Goal: Transaction & Acquisition: Obtain resource

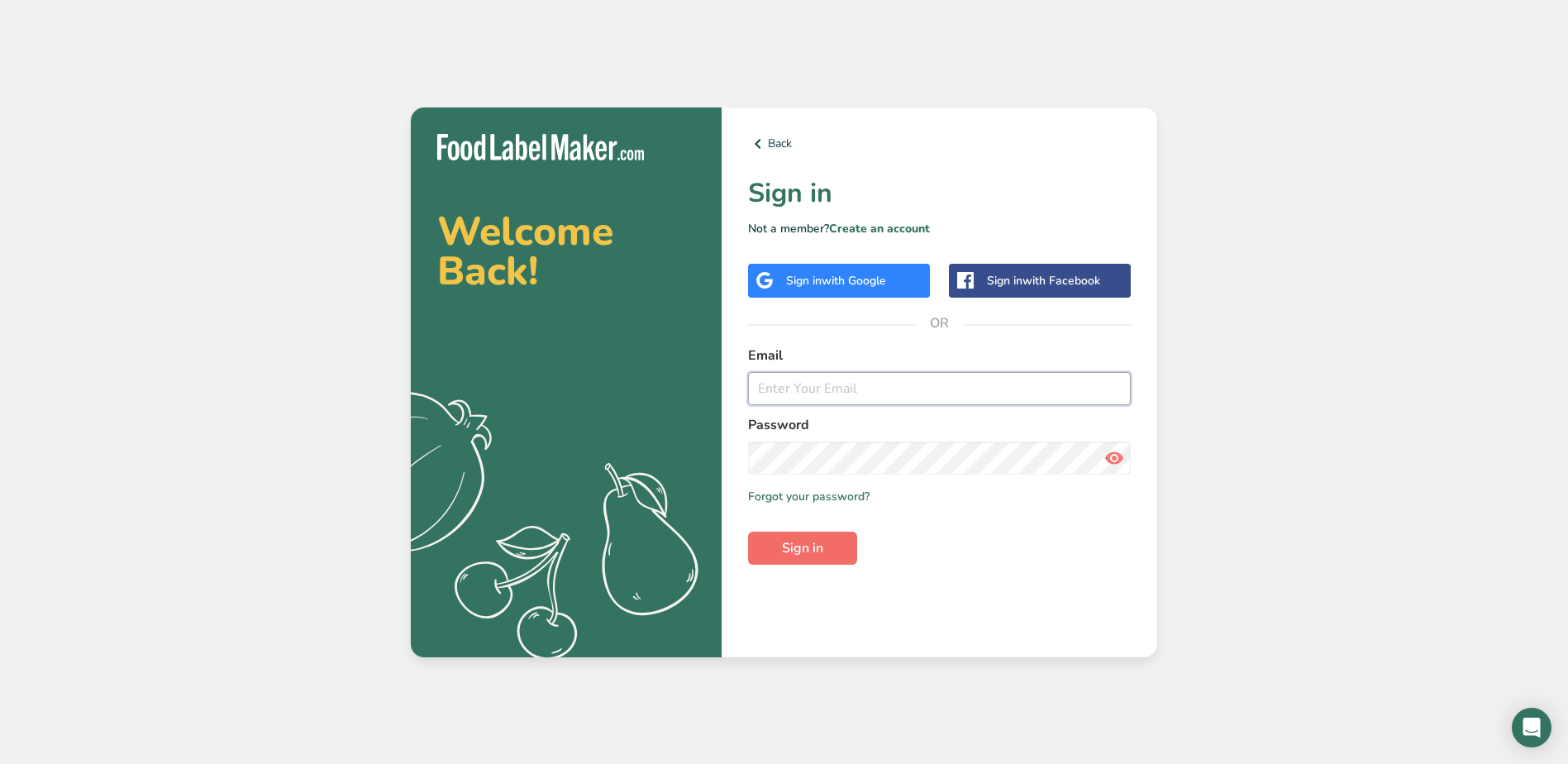
type input "[EMAIL_ADDRESS][DOMAIN_NAME]"
click at [812, 554] on span "Sign in" at bounding box center [803, 547] width 42 height 20
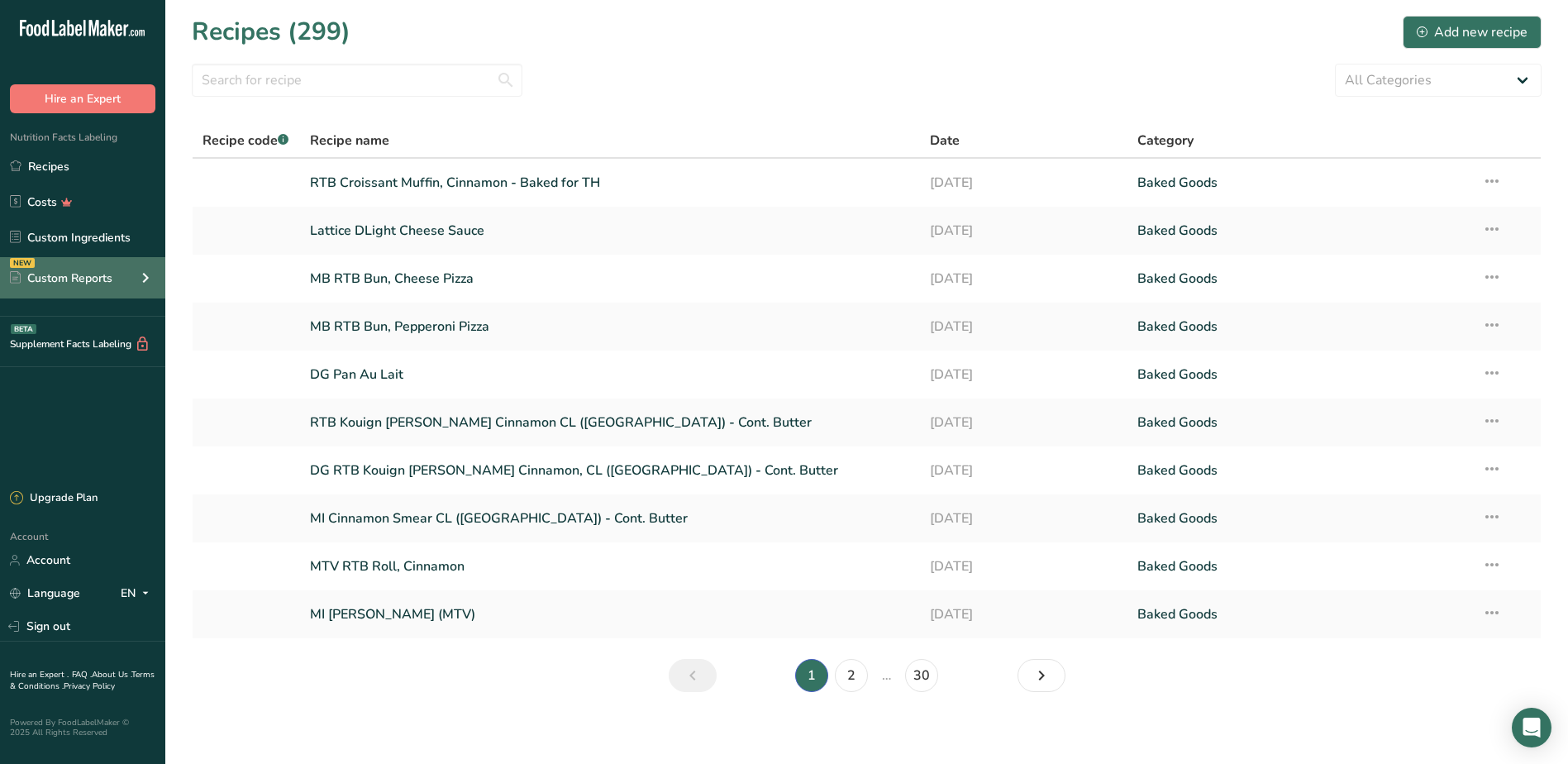
click at [137, 274] on icon at bounding box center [145, 278] width 20 height 30
click at [279, 81] on input "text" at bounding box center [357, 79] width 331 height 33
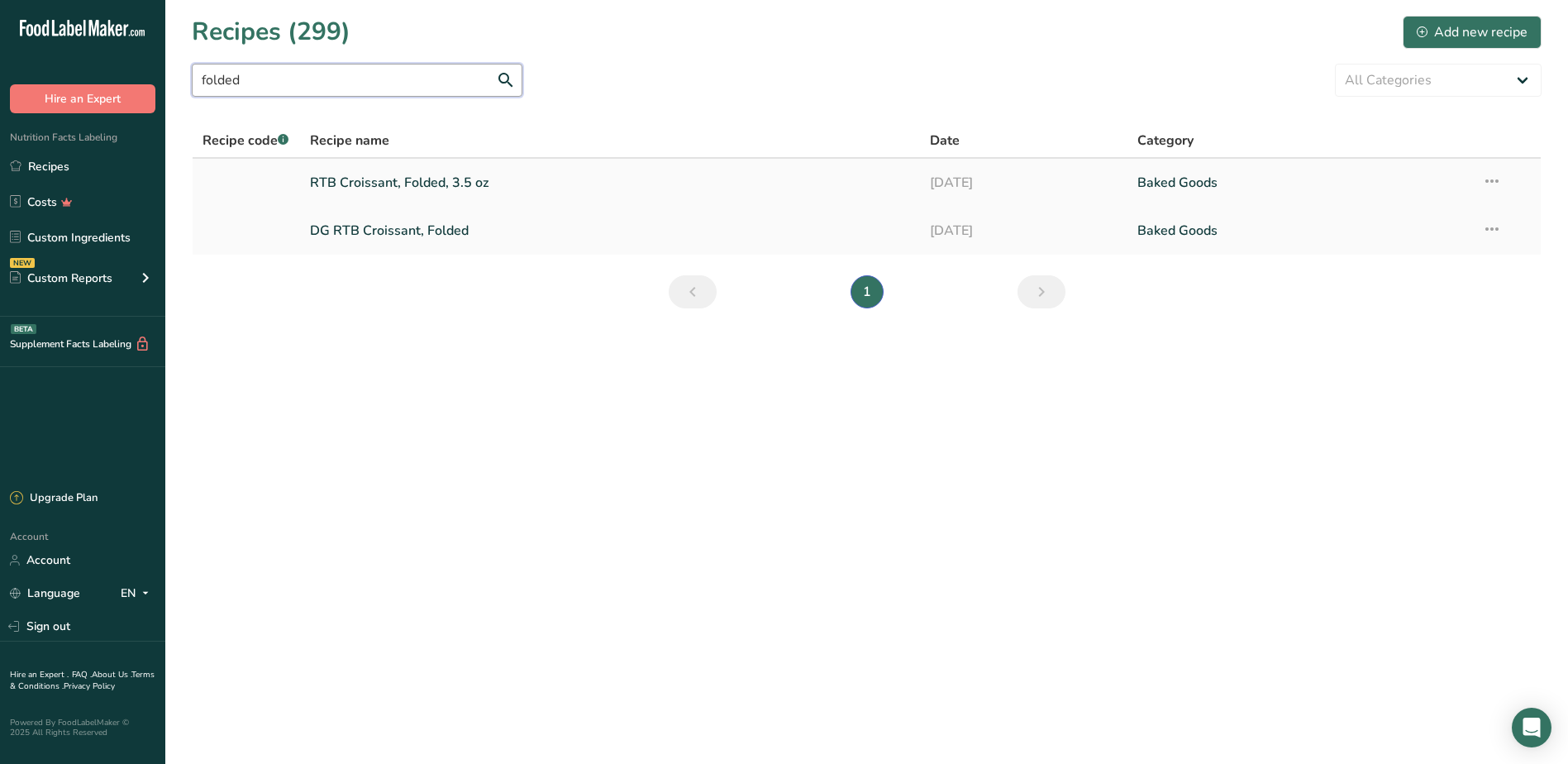
type input "folded"
click at [472, 178] on link "RTB Croissant, Folded, 3.5 oz" at bounding box center [610, 182] width 601 height 35
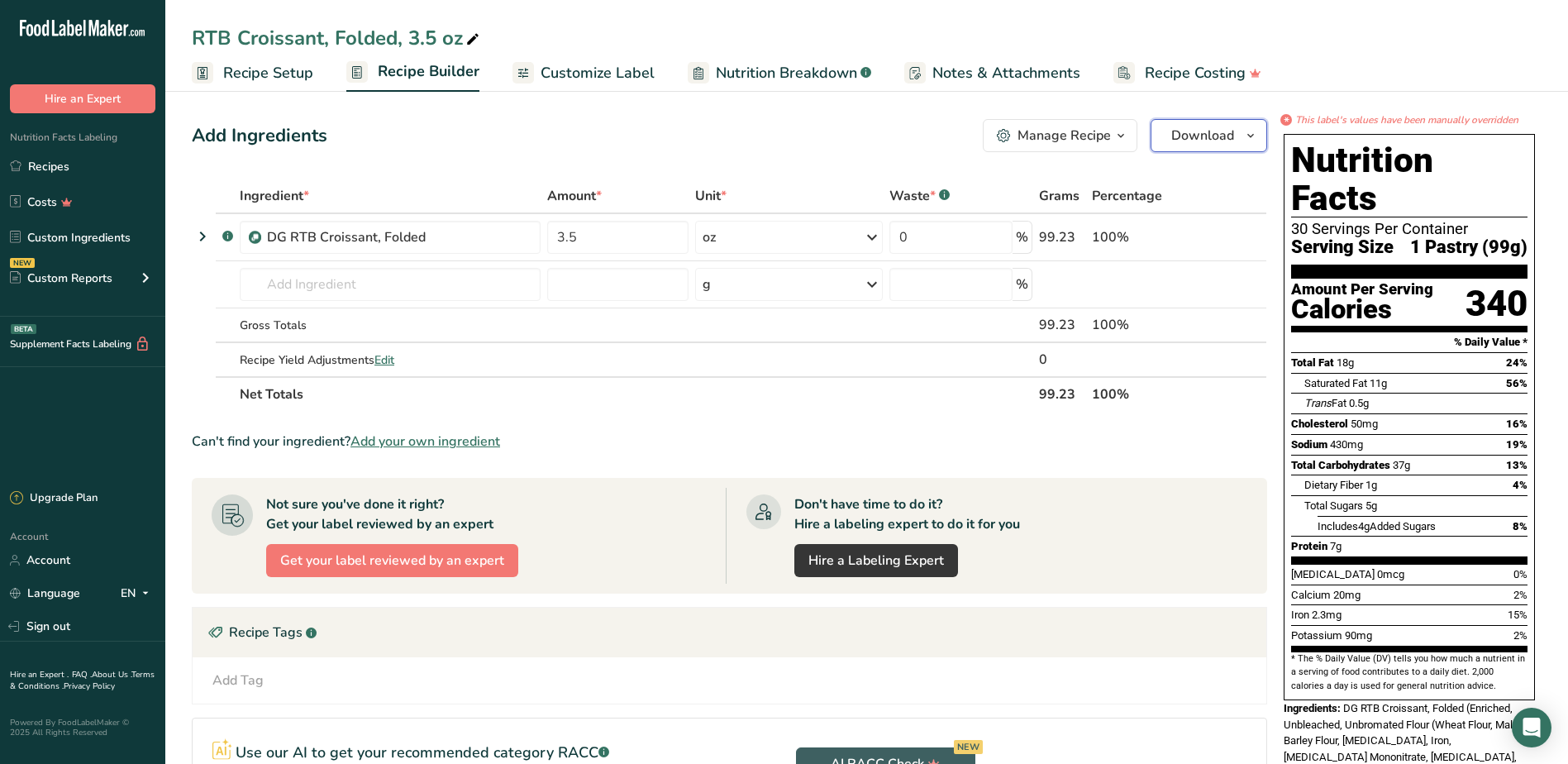
click at [1200, 135] on span "Download" at bounding box center [1203, 135] width 63 height 20
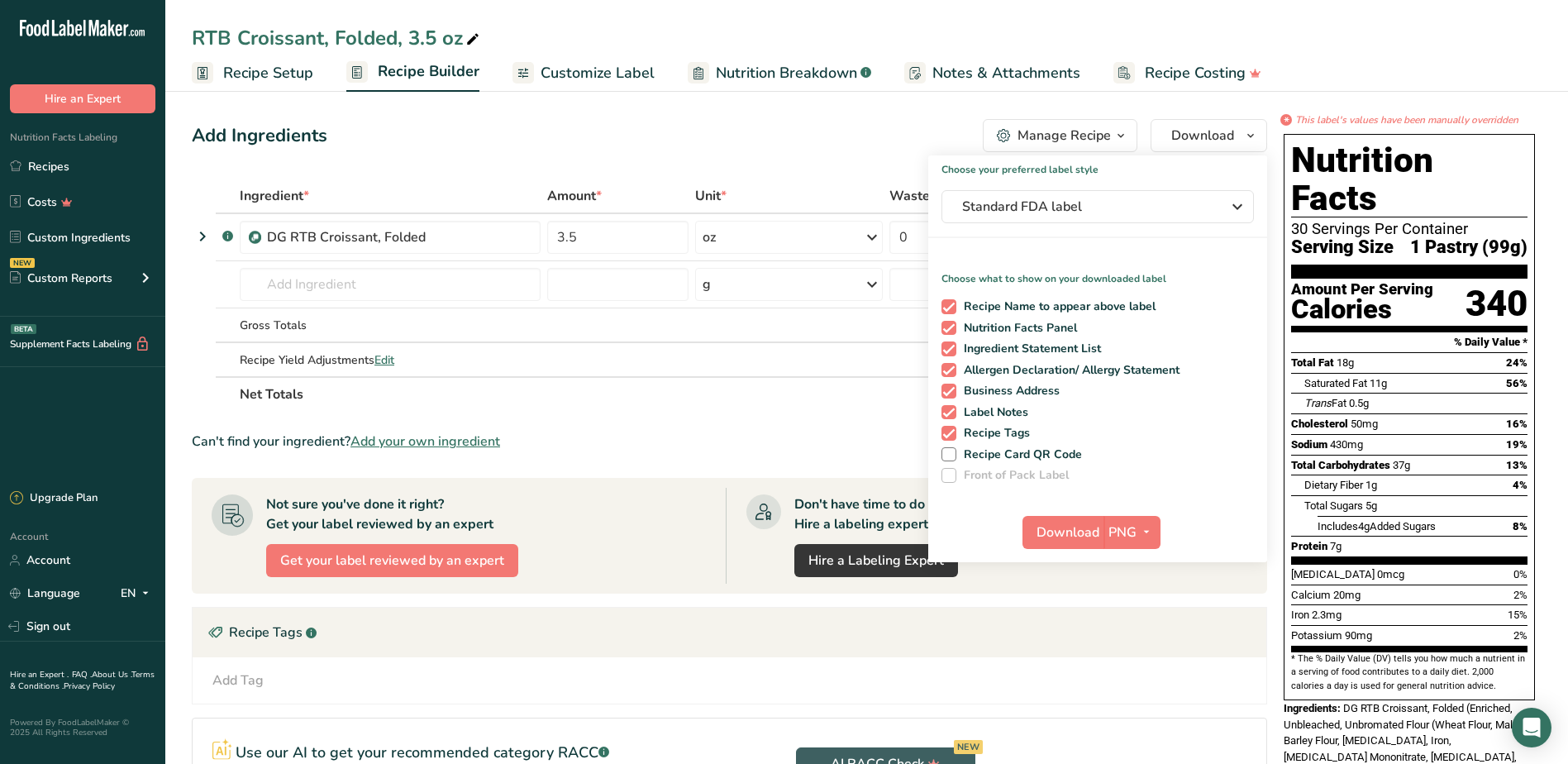
click at [941, 307] on div "Recipe Name to appear above label Nutrition Facts Panel Ingredient Statement Li…" at bounding box center [1097, 388] width 339 height 191
click at [955, 311] on span at bounding box center [949, 307] width 15 height 15
click at [952, 311] on input "Recipe Name to appear above label" at bounding box center [946, 306] width 10 height 10
checkbox input "false"
click at [954, 341] on span at bounding box center [949, 349] width 15 height 15
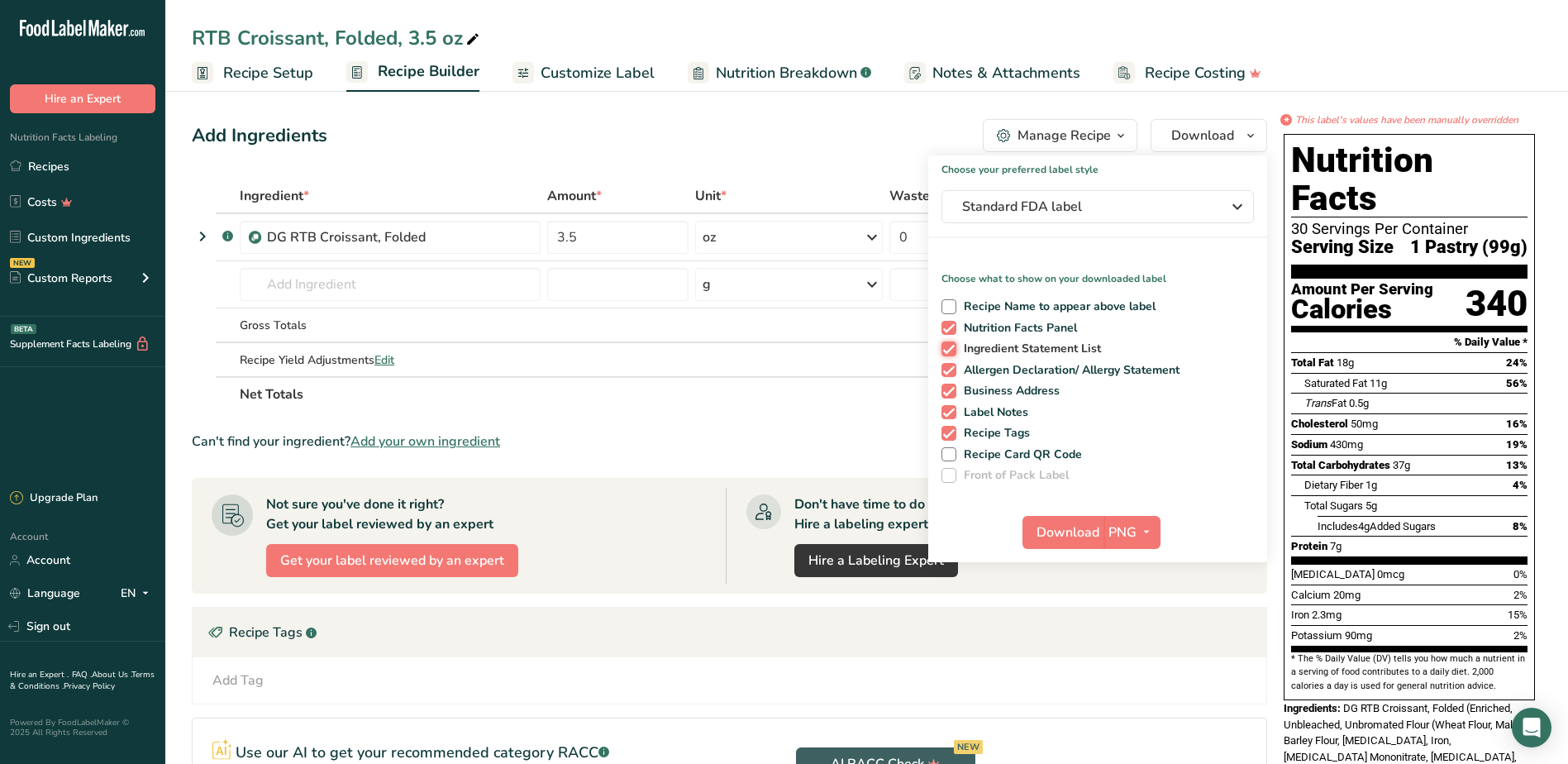
click at [952, 343] on input "Ingredient Statement List" at bounding box center [946, 348] width 10 height 10
checkbox input "false"
click at [952, 372] on span at bounding box center [949, 371] width 15 height 15
click at [952, 372] on input "Allergen Declaration/ Allergy Statement" at bounding box center [946, 369] width 10 height 10
checkbox input "false"
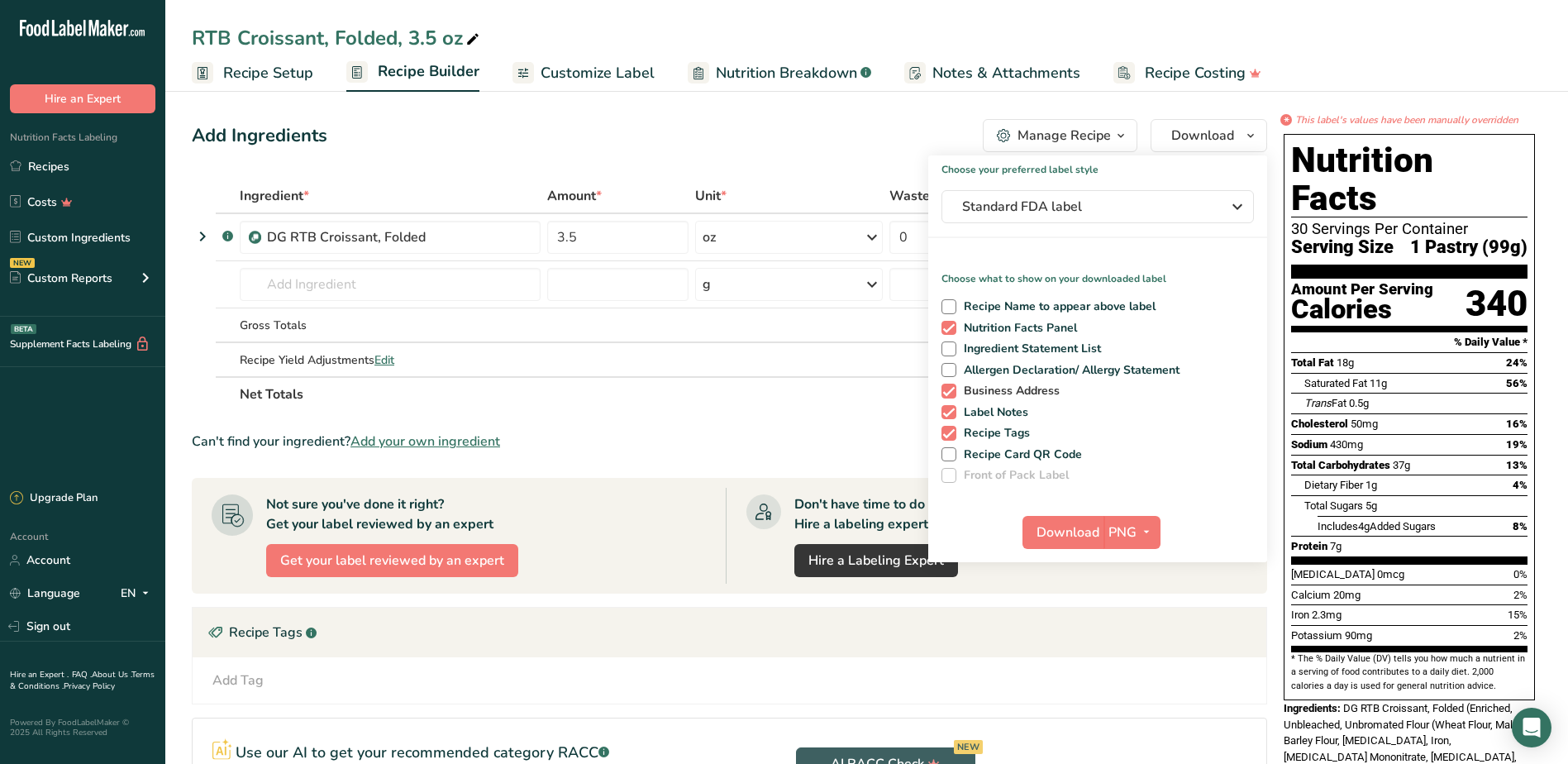
click at [949, 386] on span at bounding box center [949, 391] width 15 height 15
click at [949, 386] on input "Business Address" at bounding box center [946, 390] width 10 height 10
checkbox input "false"
click at [948, 408] on span at bounding box center [949, 412] width 15 height 15
click at [948, 408] on input "Label Notes" at bounding box center [946, 411] width 10 height 10
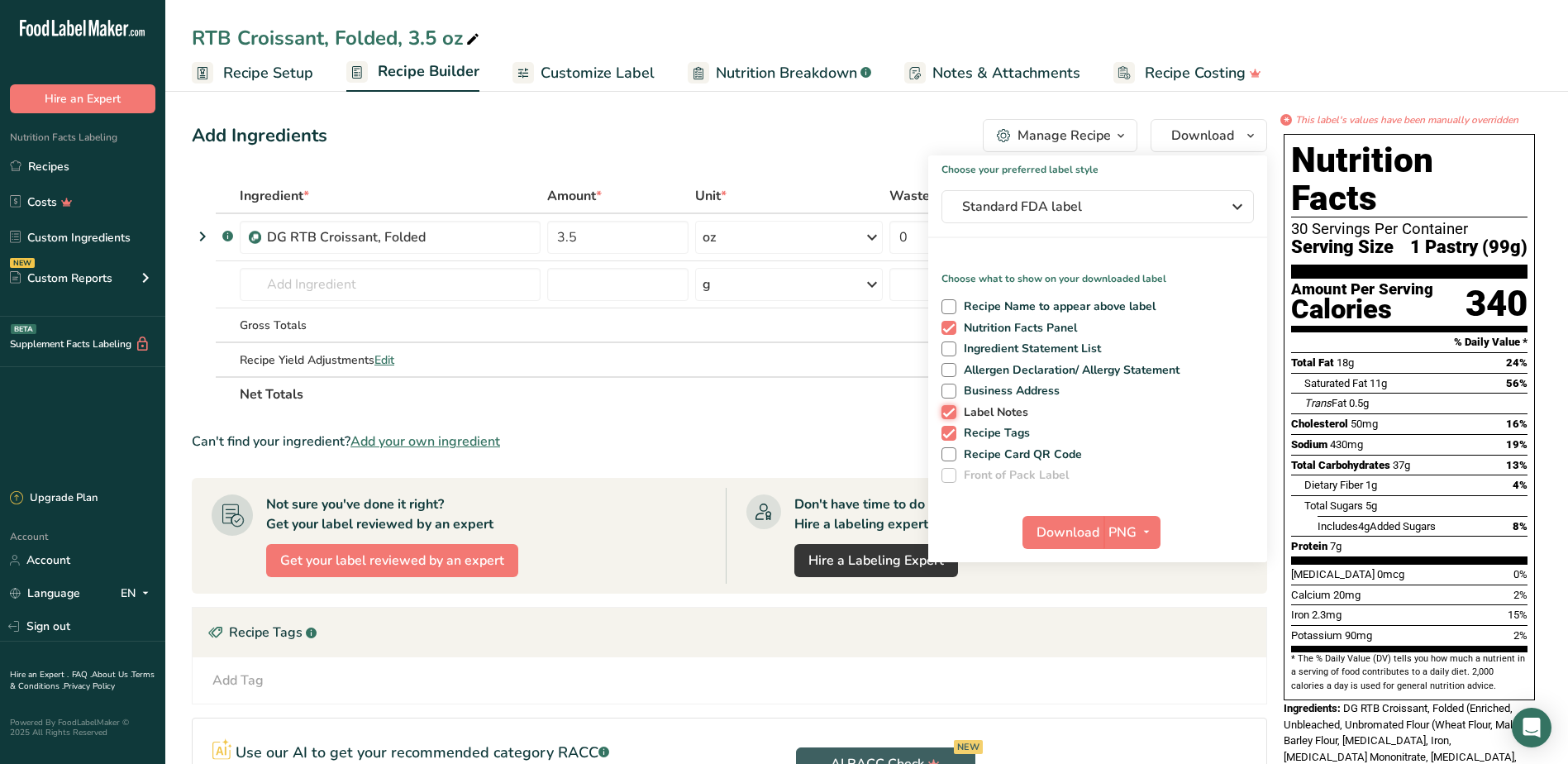
checkbox input "false"
click at [949, 433] on span at bounding box center [949, 433] width 15 height 15
click at [949, 433] on input "Recipe Tags" at bounding box center [946, 432] width 10 height 10
checkbox input "false"
click at [1143, 532] on icon "button" at bounding box center [1146, 532] width 13 height 21
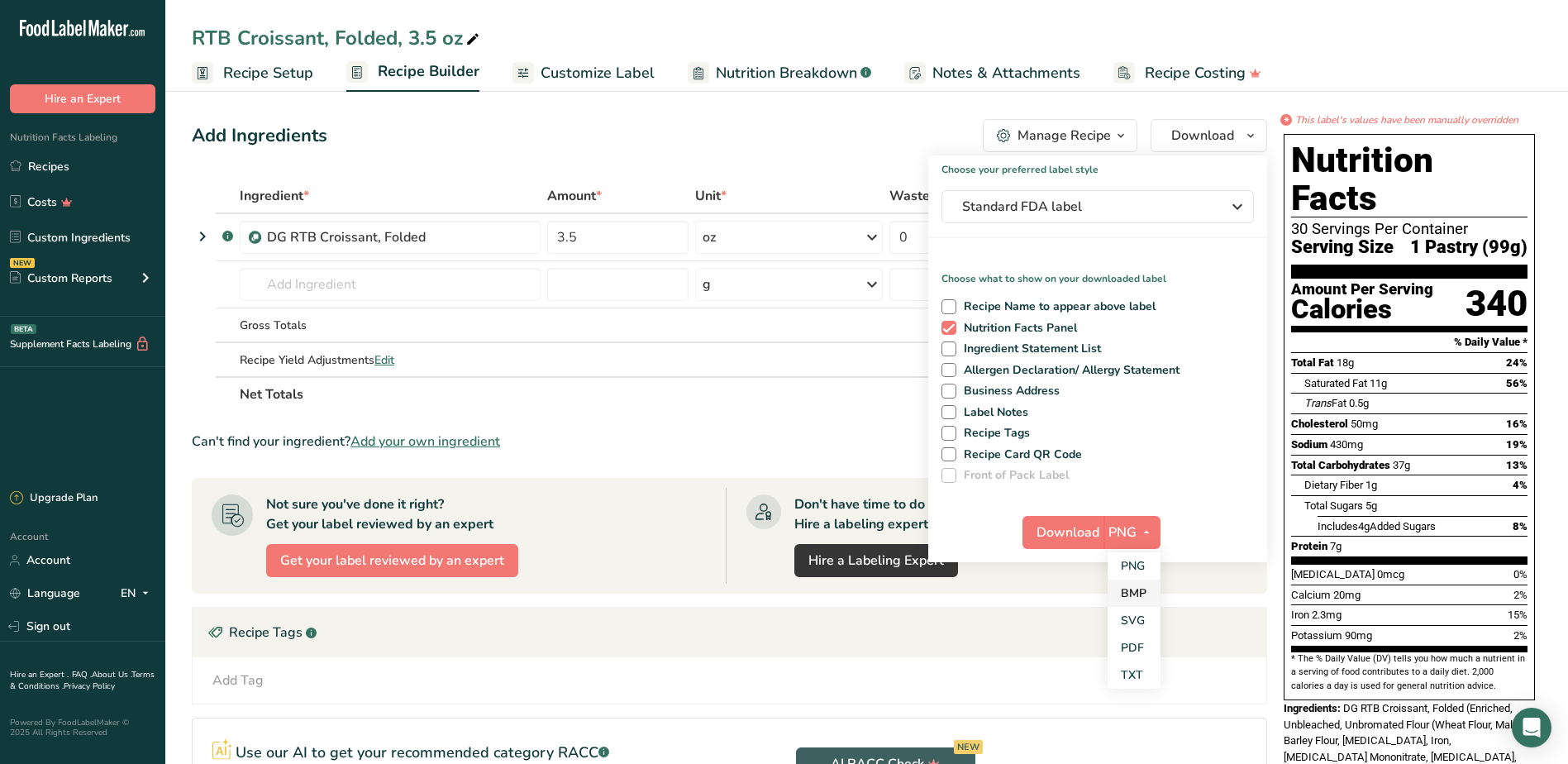
click at [1137, 596] on link "BMP" at bounding box center [1134, 592] width 53 height 27
click at [1095, 529] on span "Download" at bounding box center [1067, 532] width 63 height 20
click at [785, 120] on div "Add Ingredients Manage Recipe Delete Recipe Duplicate Recipe Scale Recipe Save …" at bounding box center [729, 135] width 1076 height 33
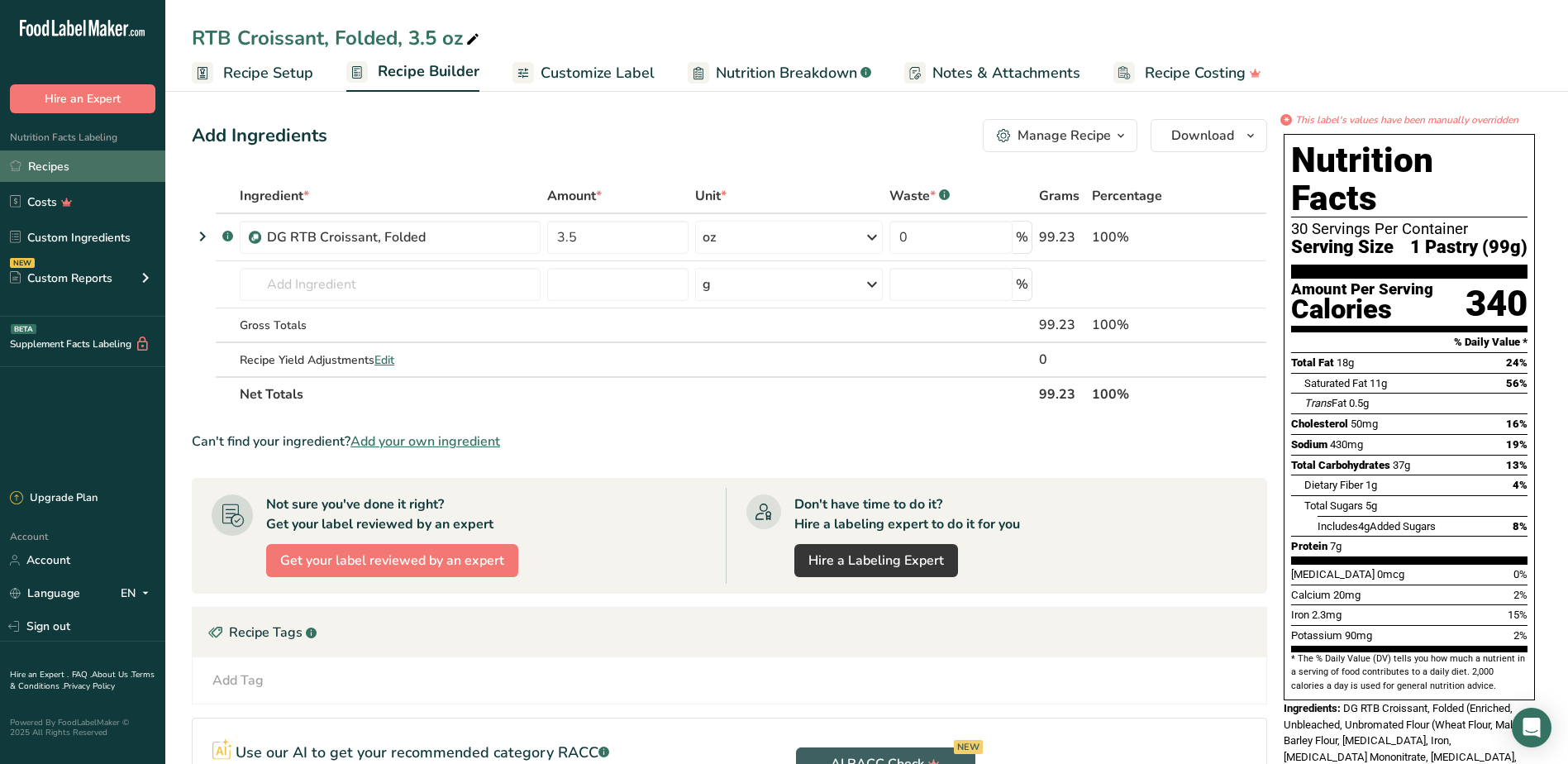
click at [30, 164] on link "Recipes" at bounding box center [82, 165] width 165 height 31
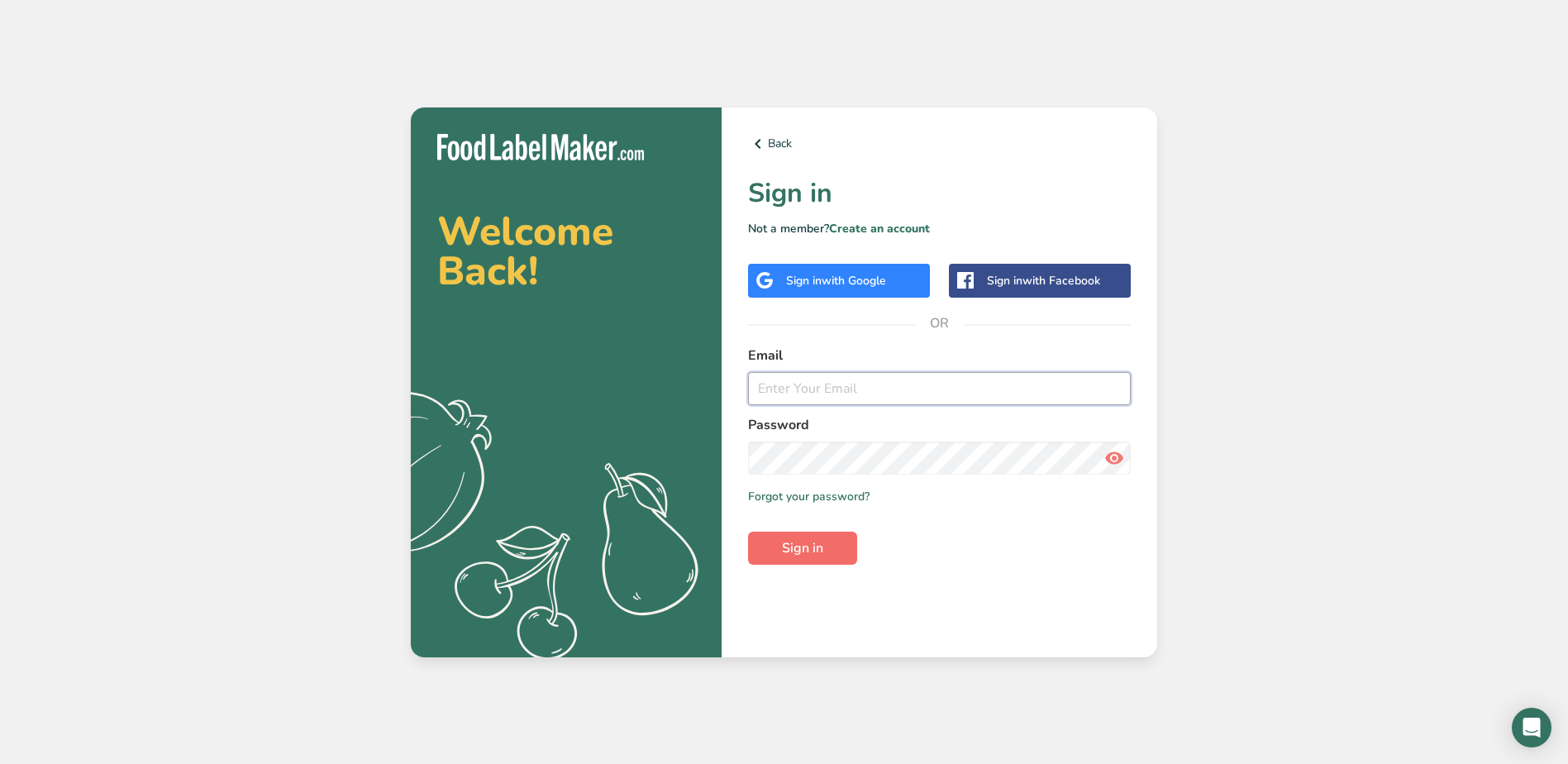
type input "[EMAIL_ADDRESS][DOMAIN_NAME]"
click at [822, 553] on span "Sign in" at bounding box center [803, 547] width 42 height 20
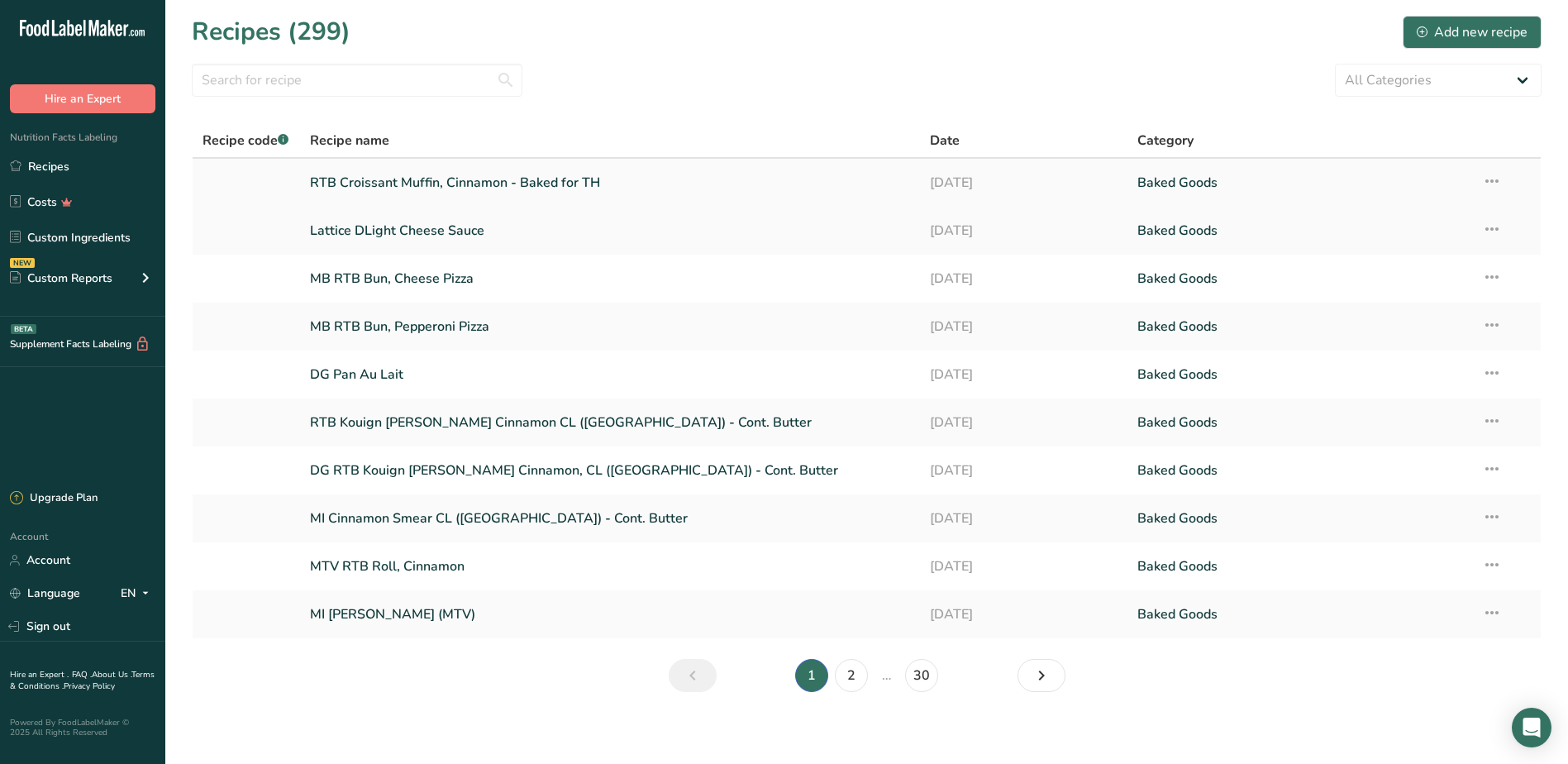
click at [566, 179] on link "RTB Croissant Muffin, Cinnamon - Baked for TH" at bounding box center [610, 182] width 601 height 35
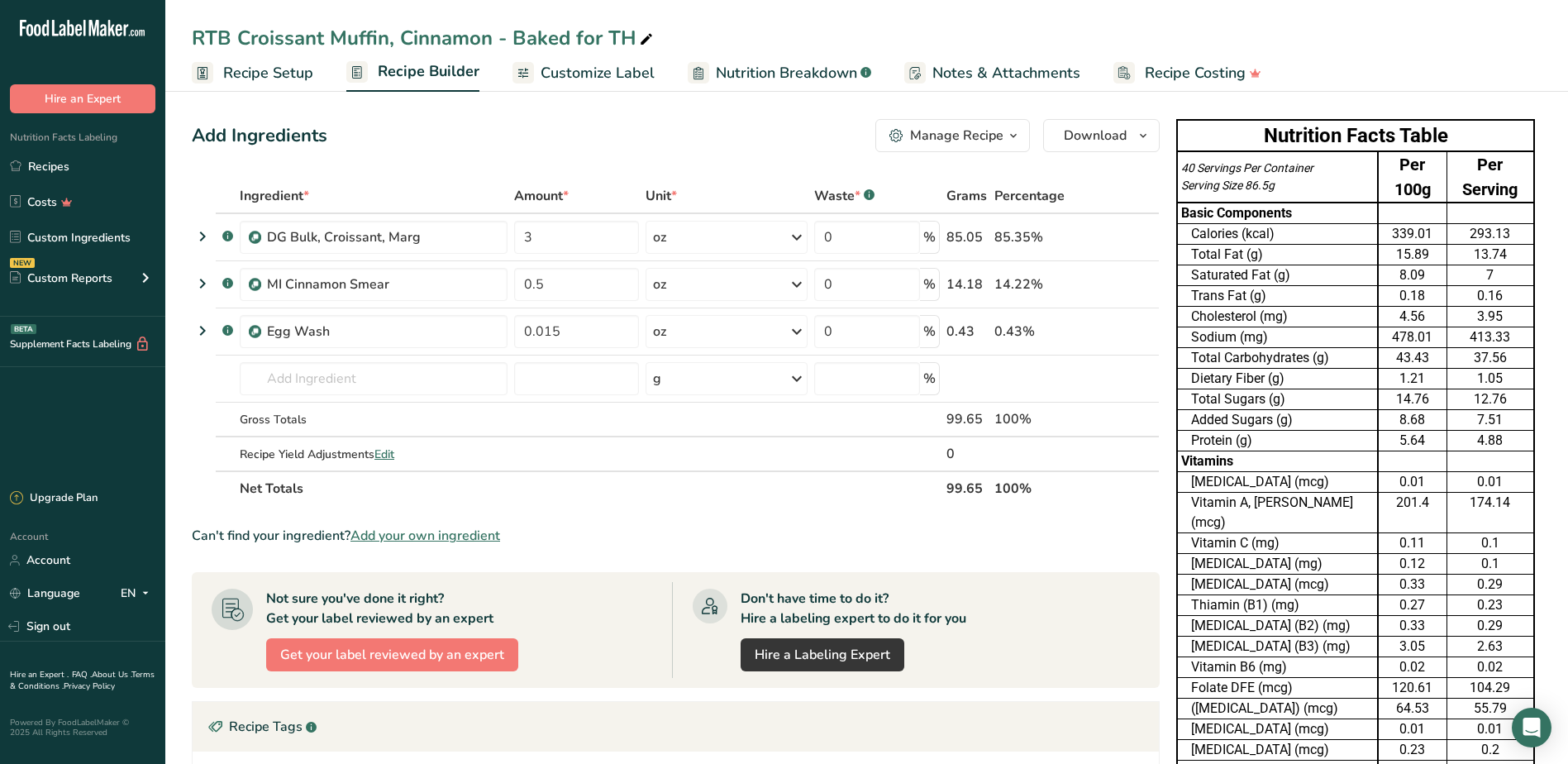
click at [226, 75] on span "Recipe Setup" at bounding box center [269, 74] width 91 height 23
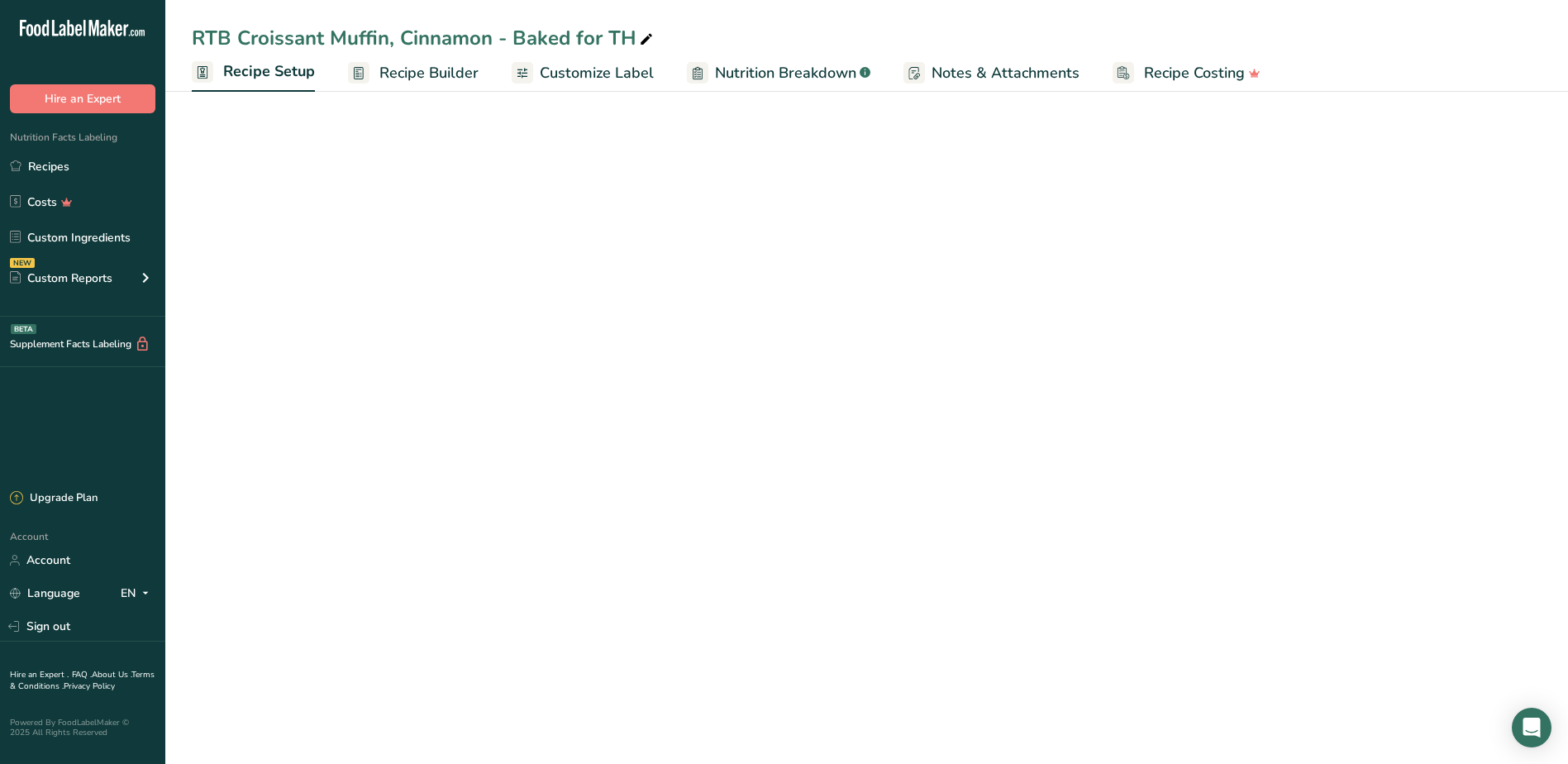
select select "5"
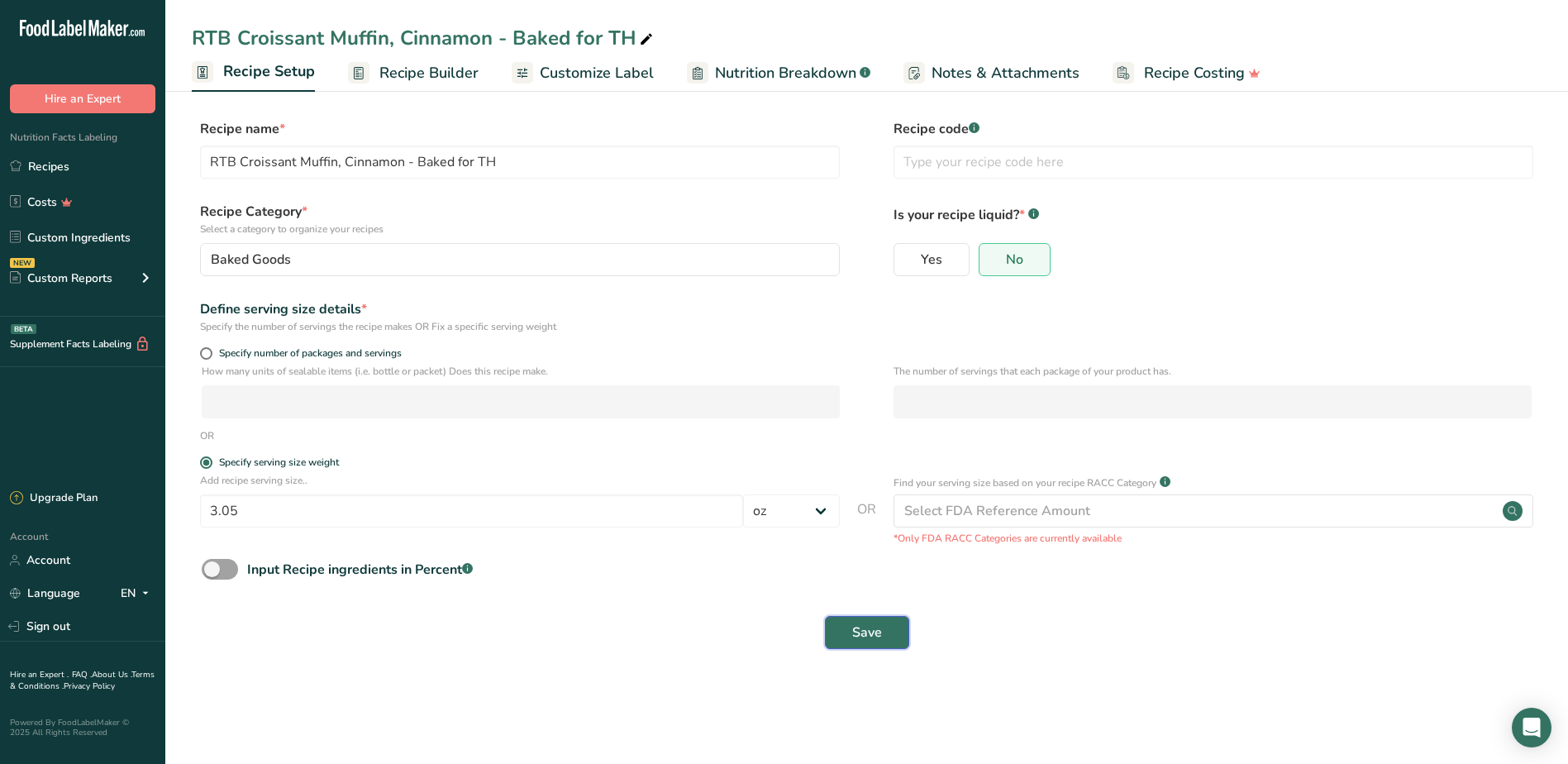
click at [872, 645] on button "Save" at bounding box center [867, 632] width 84 height 33
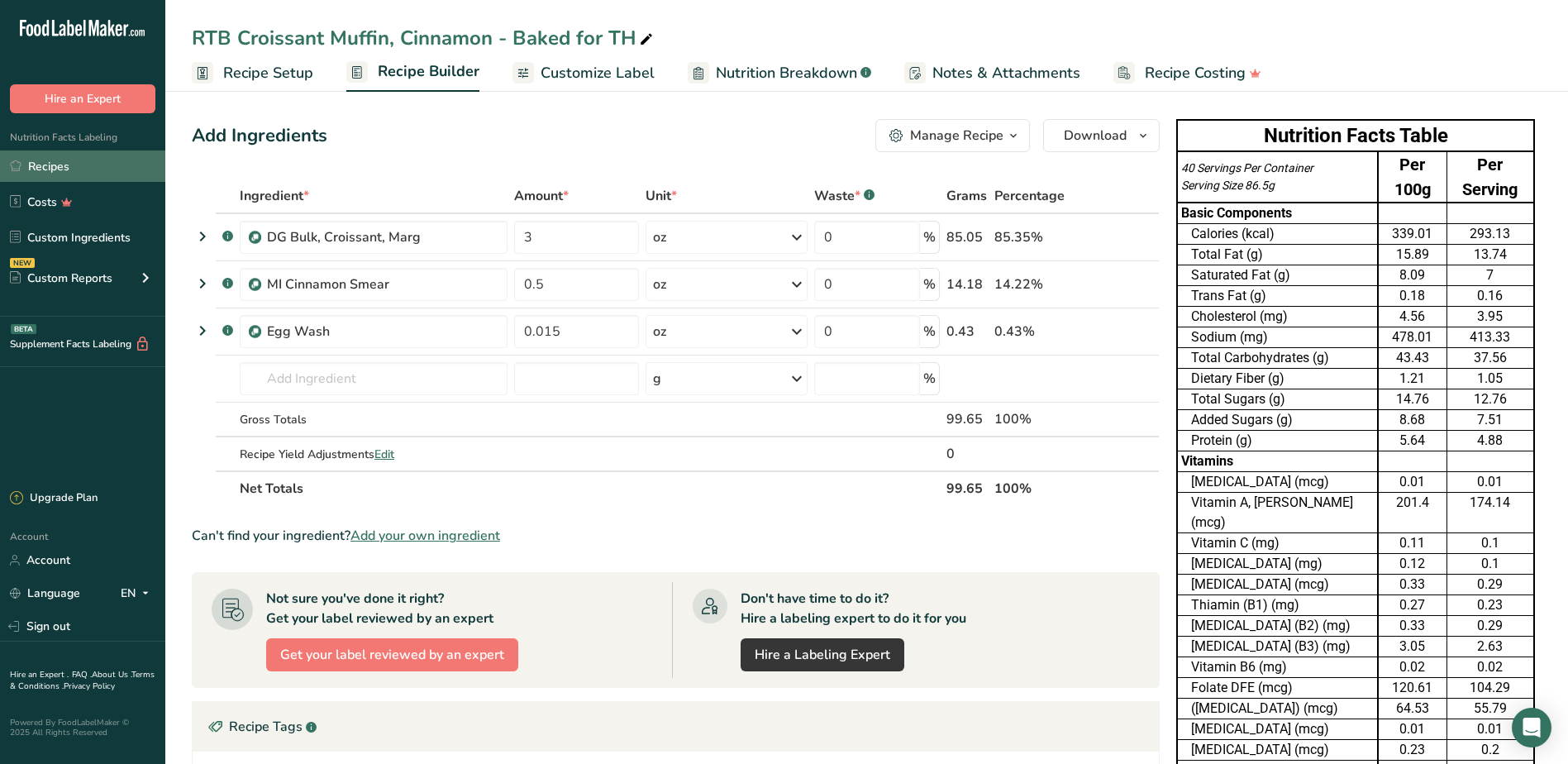
click at [81, 169] on link "Recipes" at bounding box center [82, 165] width 165 height 31
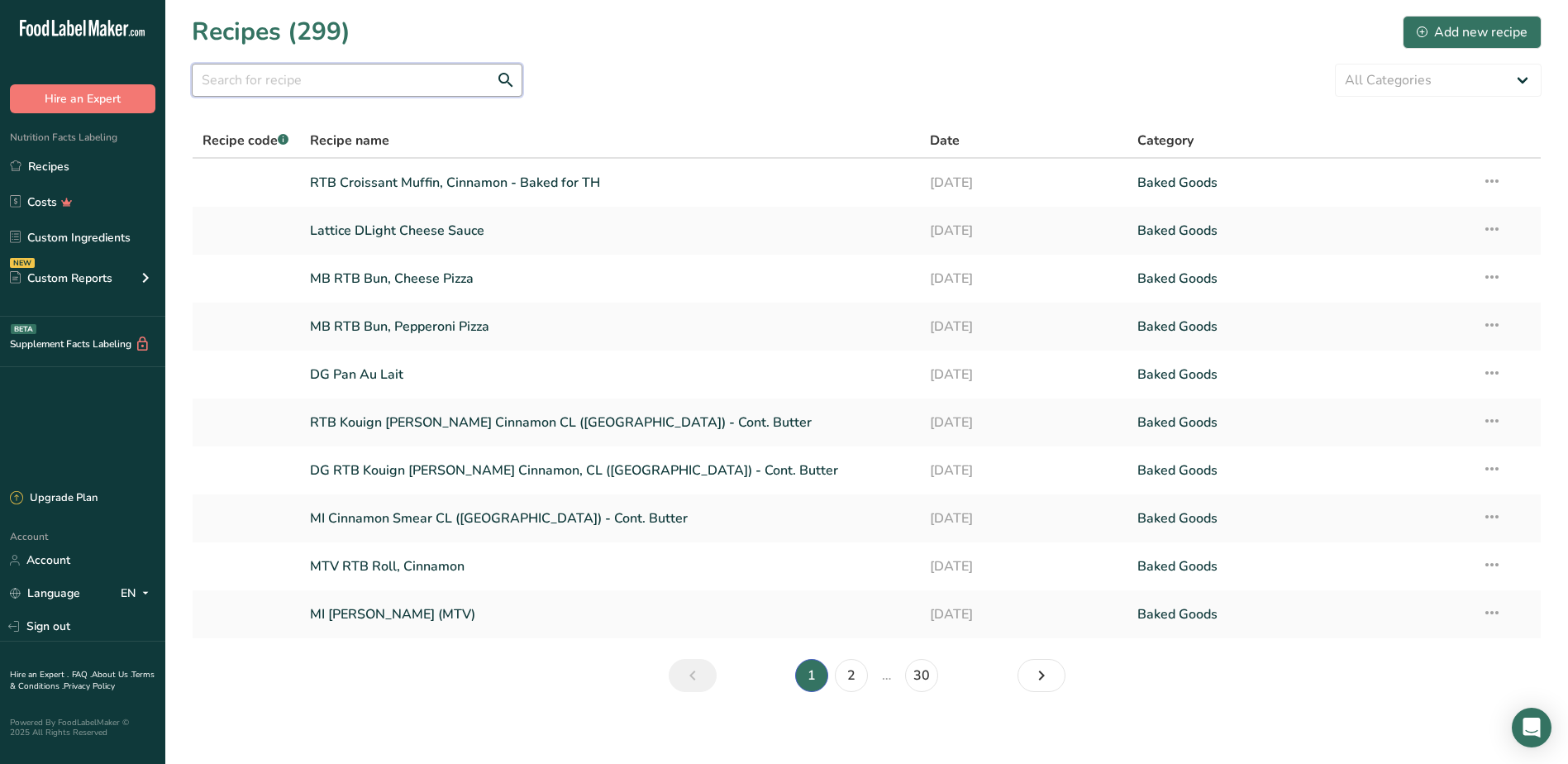
click at [368, 88] on input "text" at bounding box center [357, 79] width 331 height 33
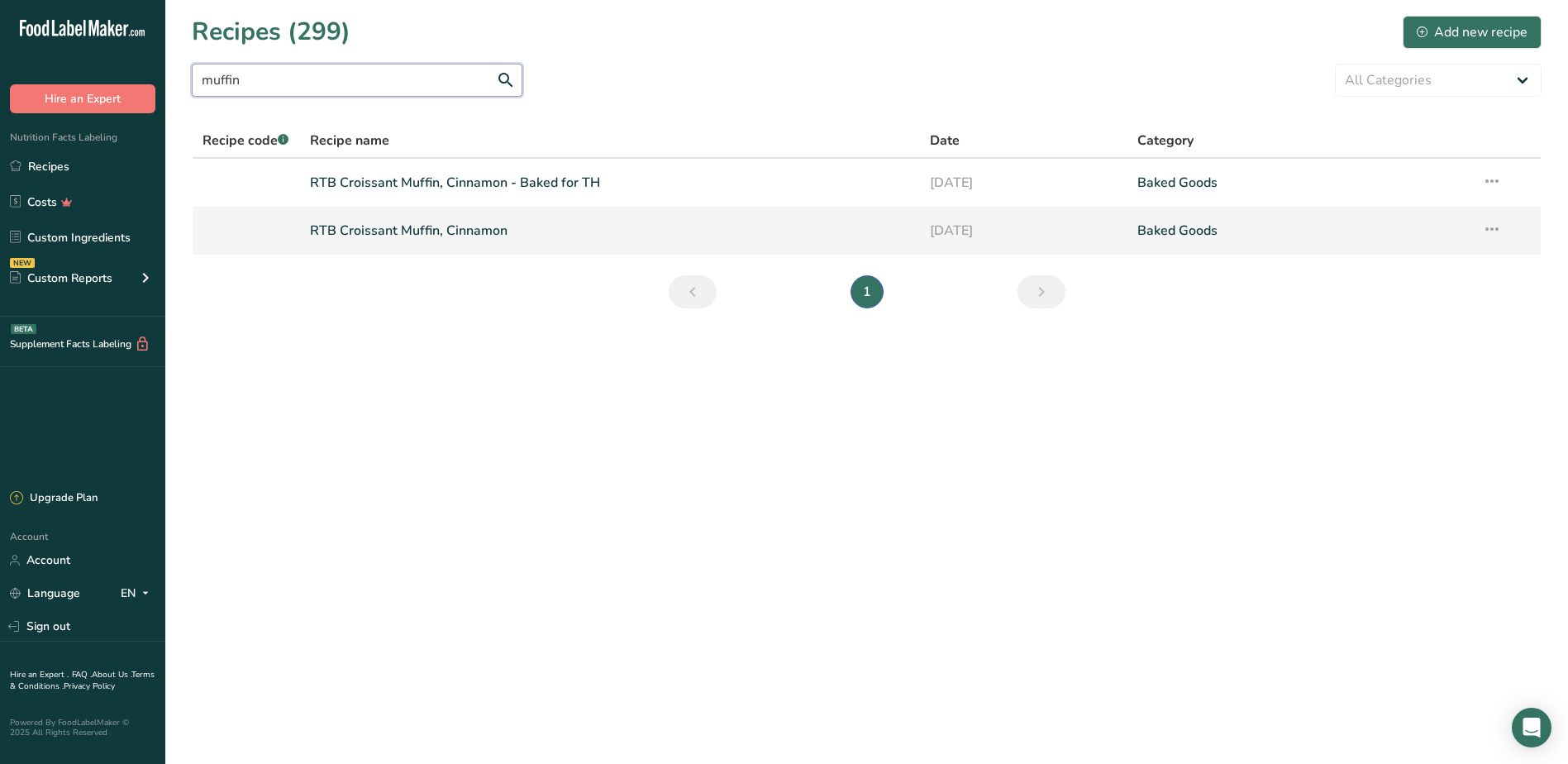
type input "muffin"
click at [443, 236] on link "RTB Croissant Muffin, Cinnamon" at bounding box center [610, 230] width 601 height 35
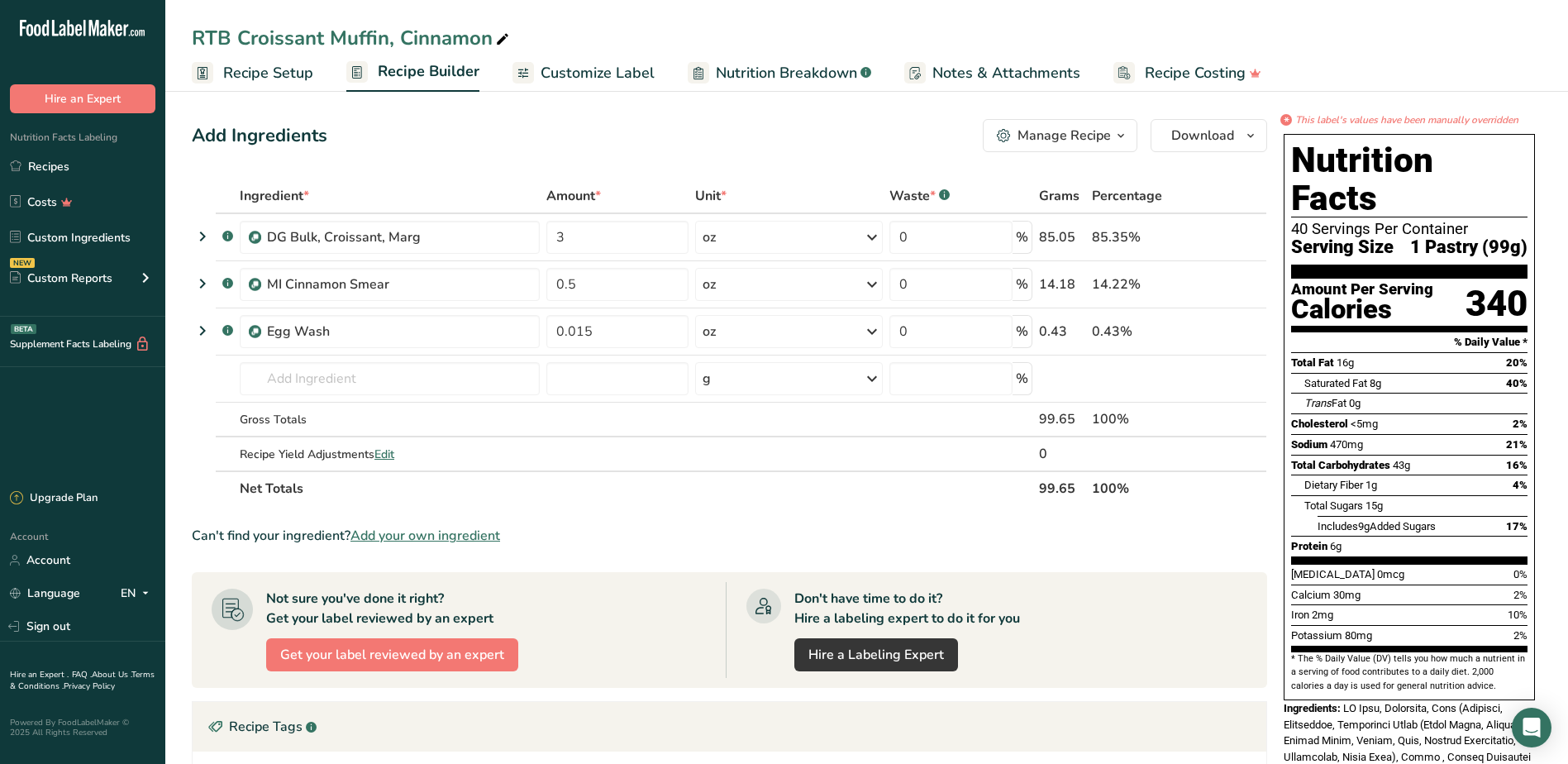
click at [241, 77] on span "Recipe Setup" at bounding box center [269, 74] width 91 height 23
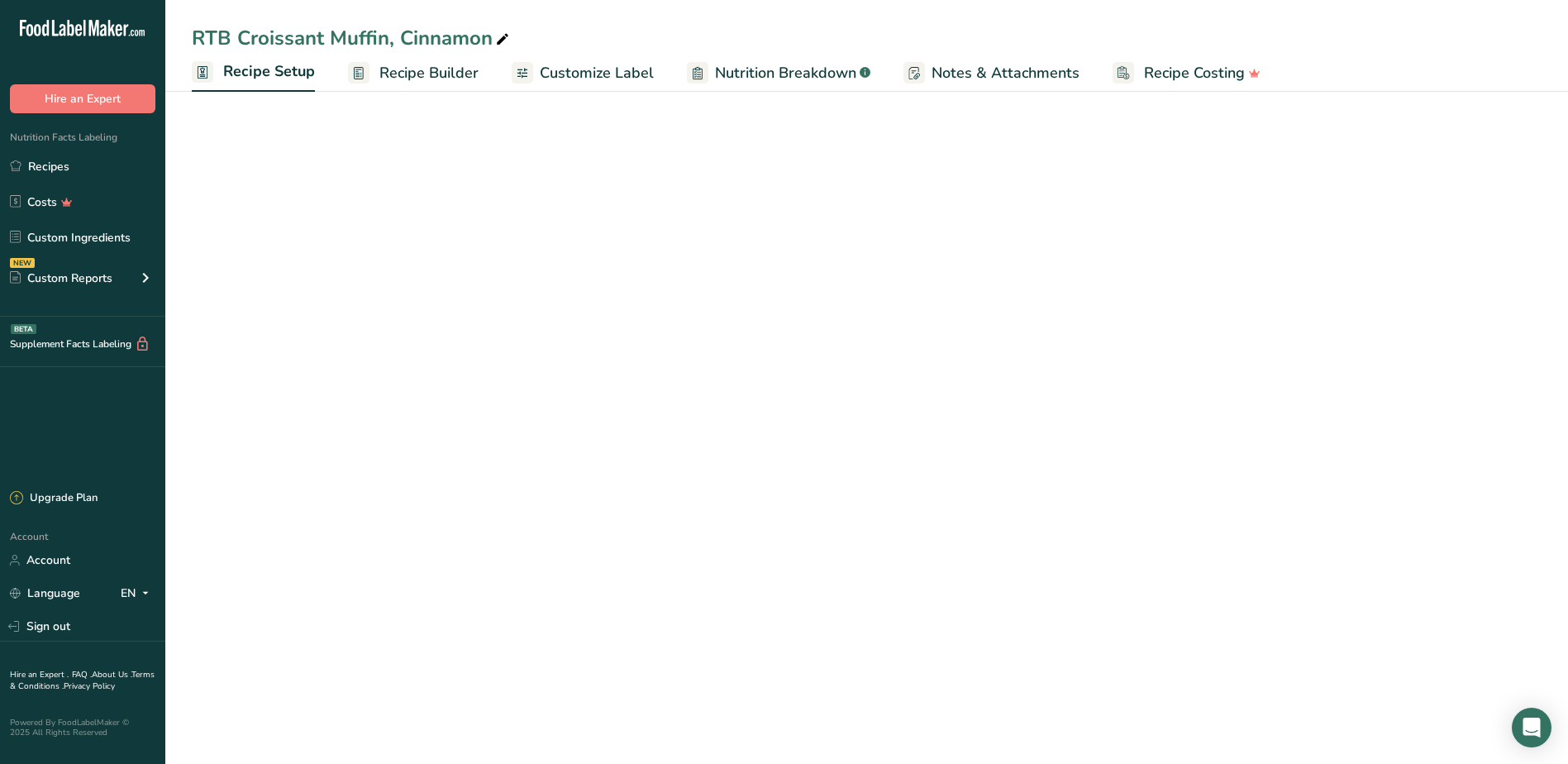
select select "5"
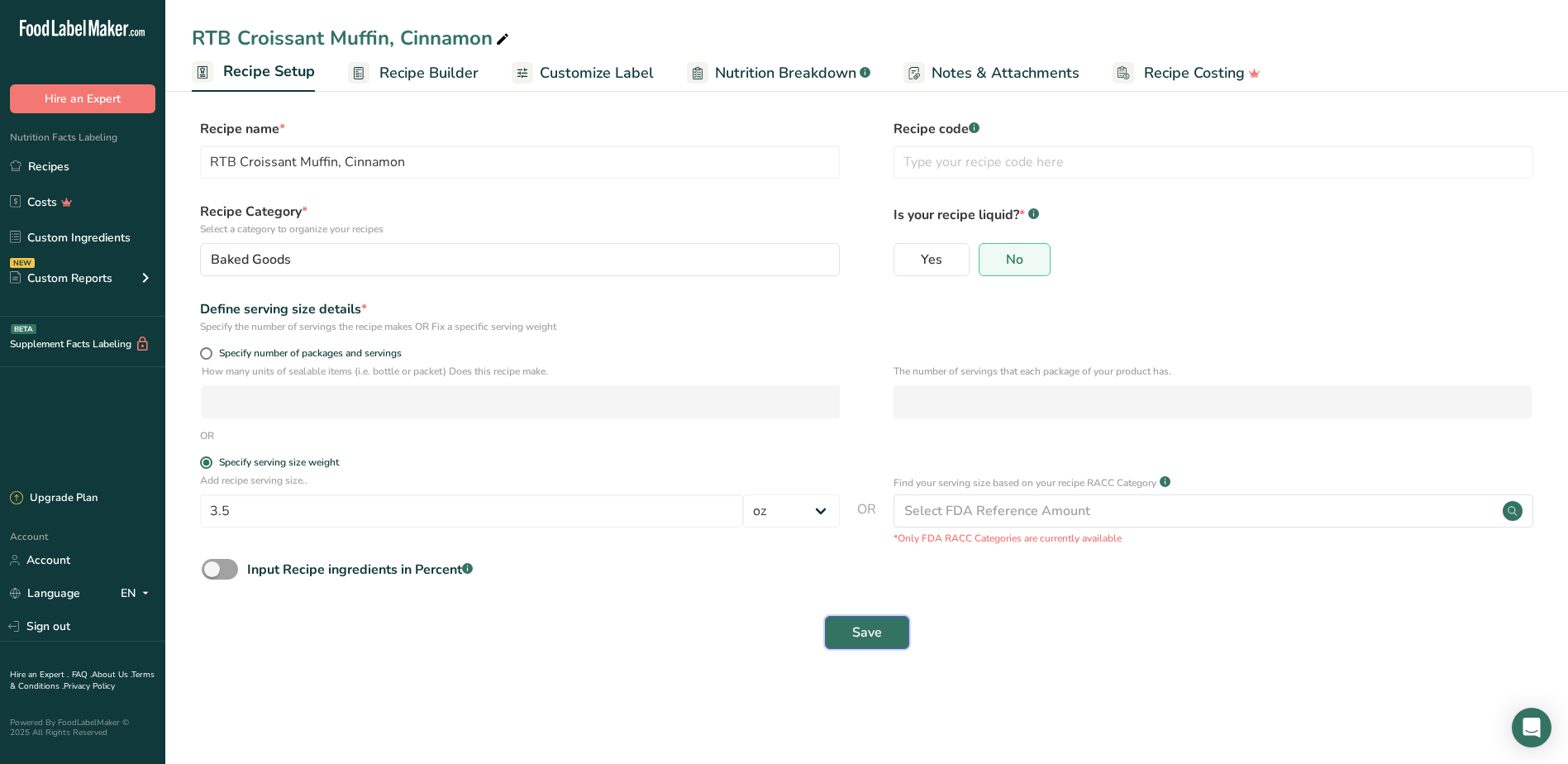
click at [878, 624] on span "Save" at bounding box center [867, 632] width 30 height 20
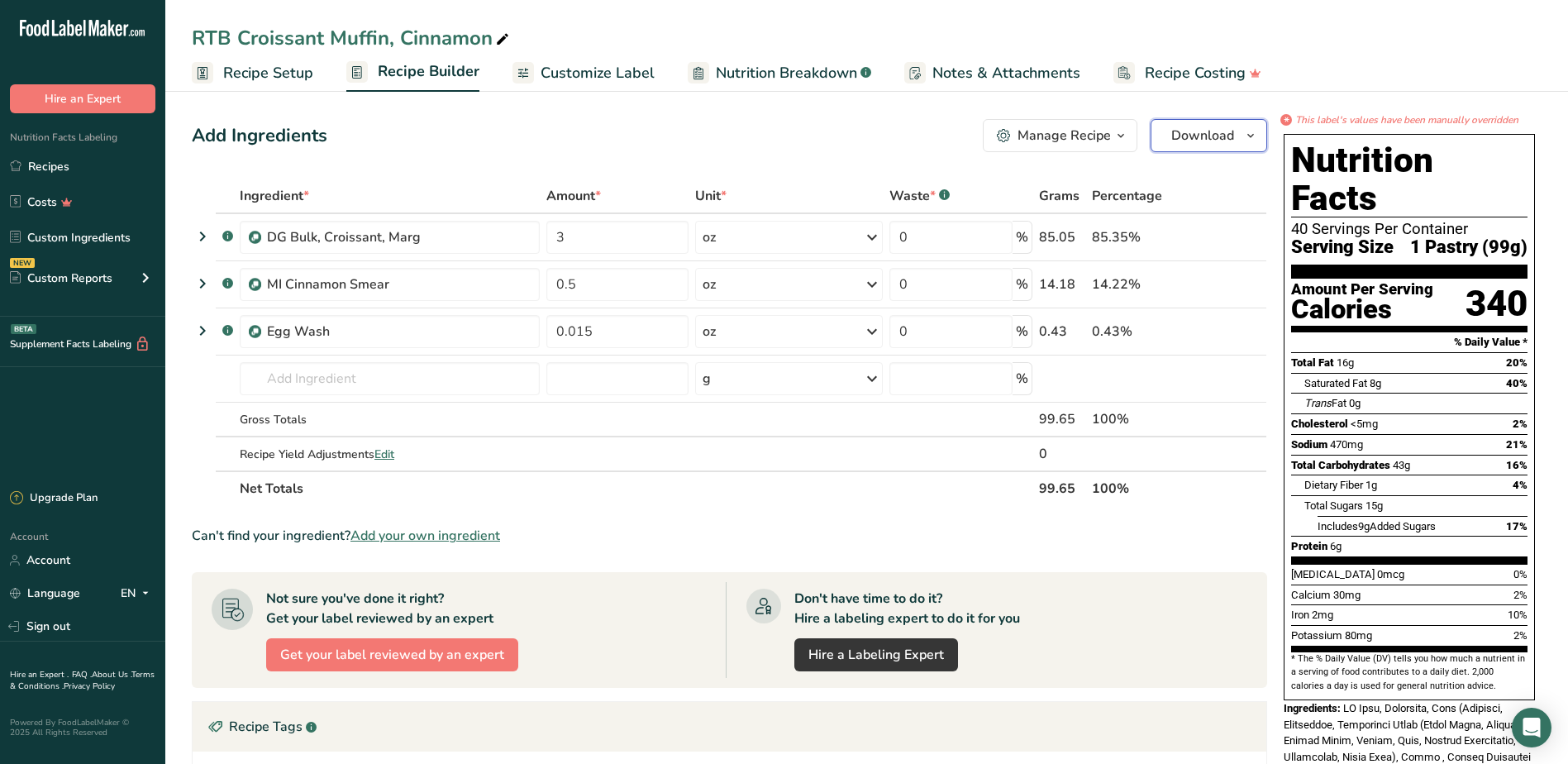
click at [1246, 139] on icon "button" at bounding box center [1251, 136] width 13 height 21
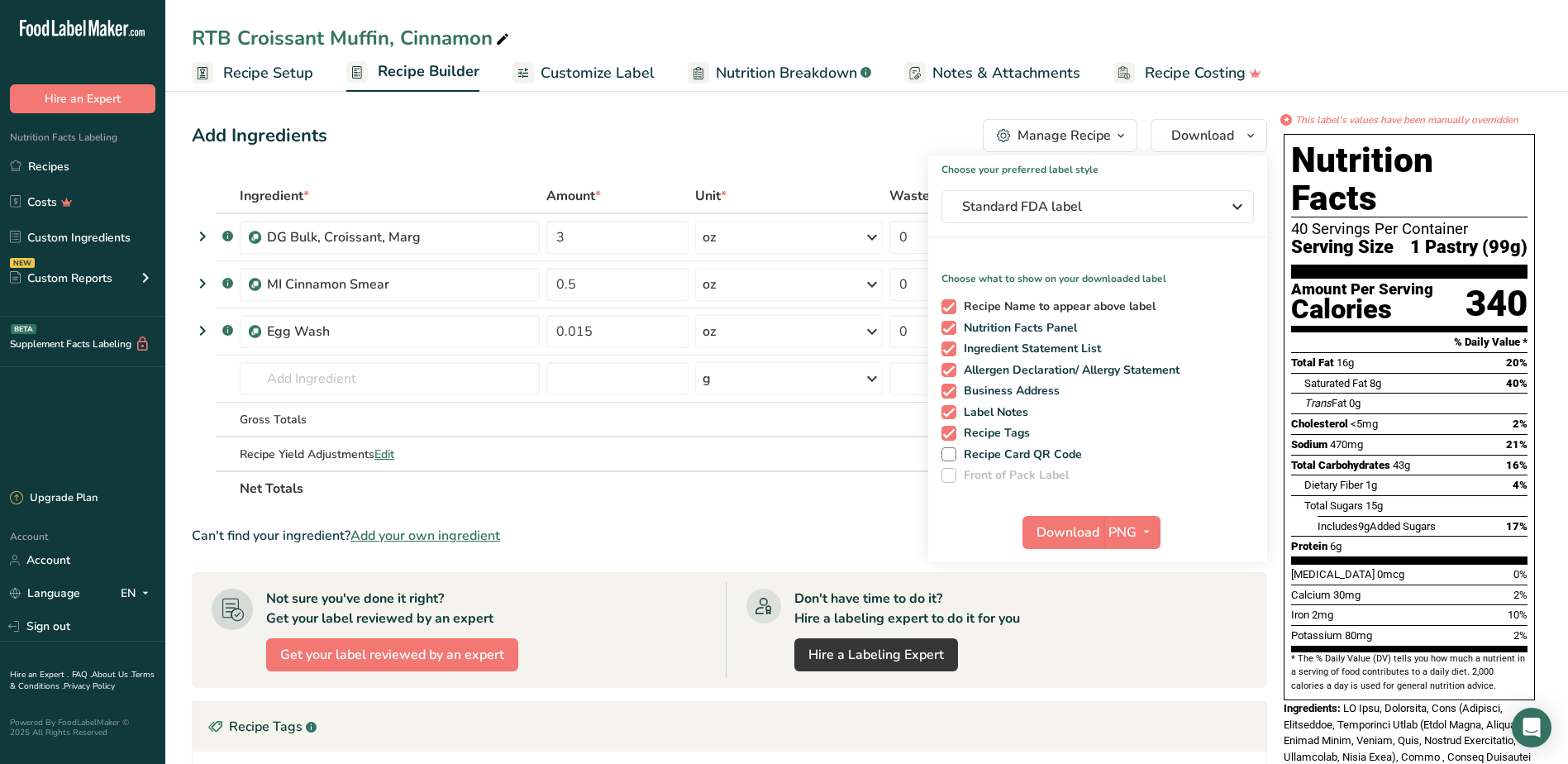
click at [951, 304] on span at bounding box center [949, 307] width 15 height 15
click at [951, 304] on input "Recipe Name to appear above label" at bounding box center [946, 306] width 10 height 10
checkbox input "false"
click at [951, 351] on span at bounding box center [949, 349] width 15 height 15
click at [951, 351] on input "Ingredient Statement List" at bounding box center [946, 348] width 10 height 10
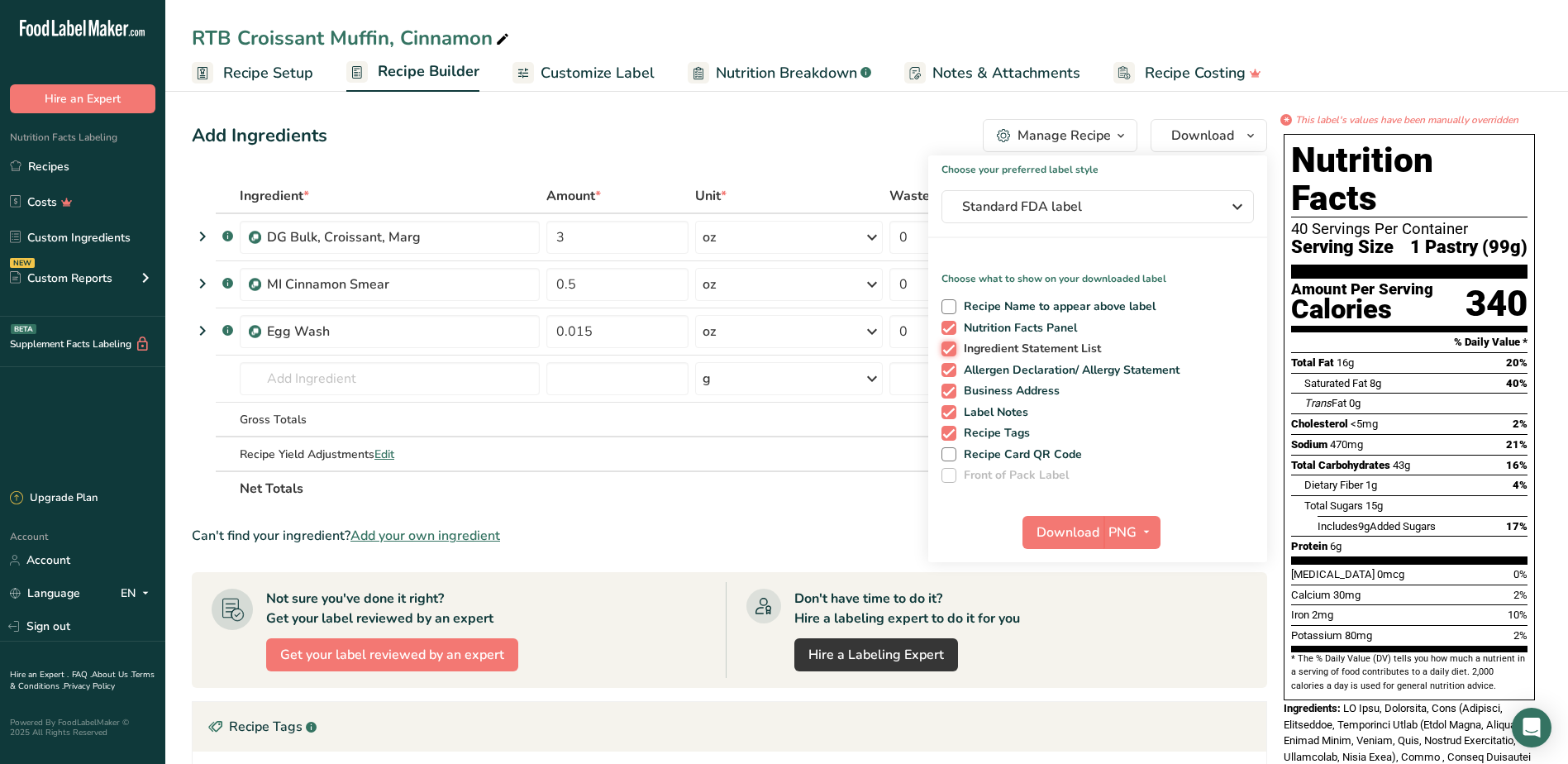
checkbox input "false"
click at [953, 372] on span at bounding box center [949, 371] width 15 height 15
click at [952, 372] on input "Allergen Declaration/ Allergy Statement" at bounding box center [946, 369] width 10 height 10
checkbox input "false"
click at [957, 390] on span "Business Address" at bounding box center [1009, 391] width 104 height 15
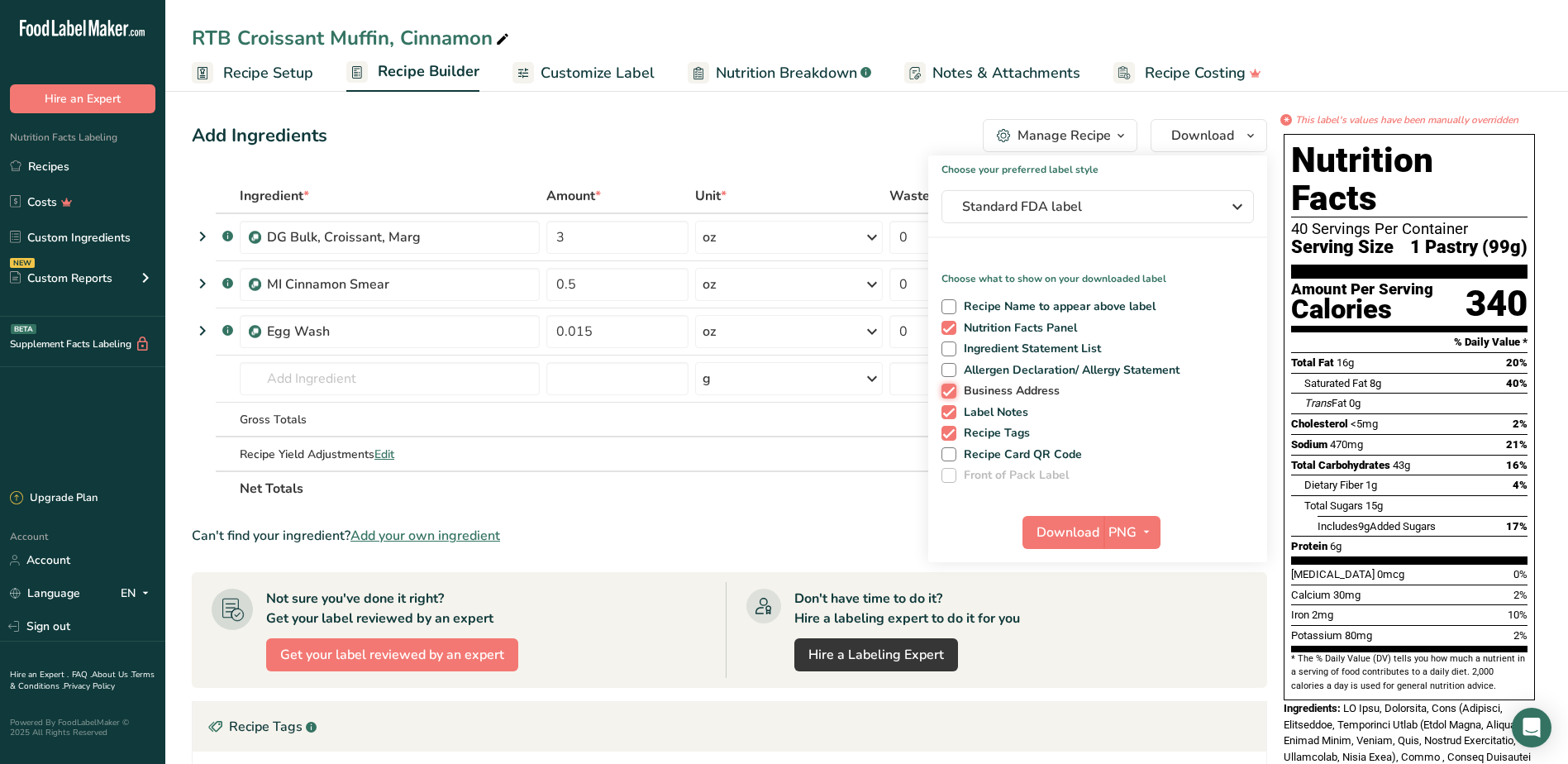
click at [952, 390] on input "Business Address" at bounding box center [946, 390] width 10 height 10
checkbox input "false"
click at [947, 410] on span at bounding box center [949, 412] width 15 height 15
click at [947, 410] on input "Label Notes" at bounding box center [946, 411] width 10 height 10
checkbox input "false"
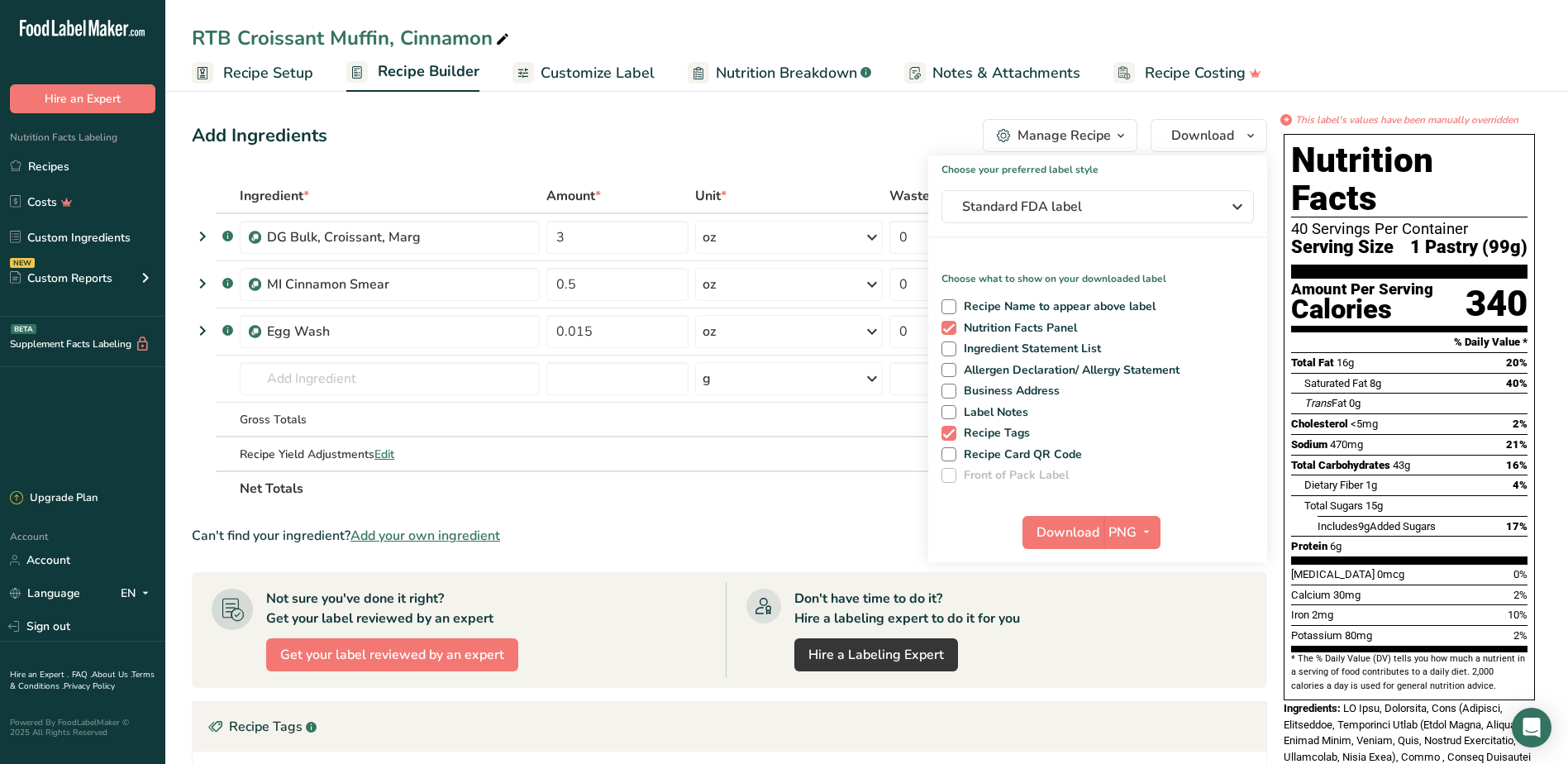
click at [940, 436] on div "Recipe Name to appear above label Nutrition Facts Panel Ingredient Statement Li…" at bounding box center [1097, 388] width 339 height 191
click at [946, 440] on span at bounding box center [949, 433] width 15 height 15
click at [946, 438] on input "Recipe Tags" at bounding box center [946, 432] width 10 height 10
checkbox input "false"
click at [1149, 525] on icon "button" at bounding box center [1146, 532] width 13 height 21
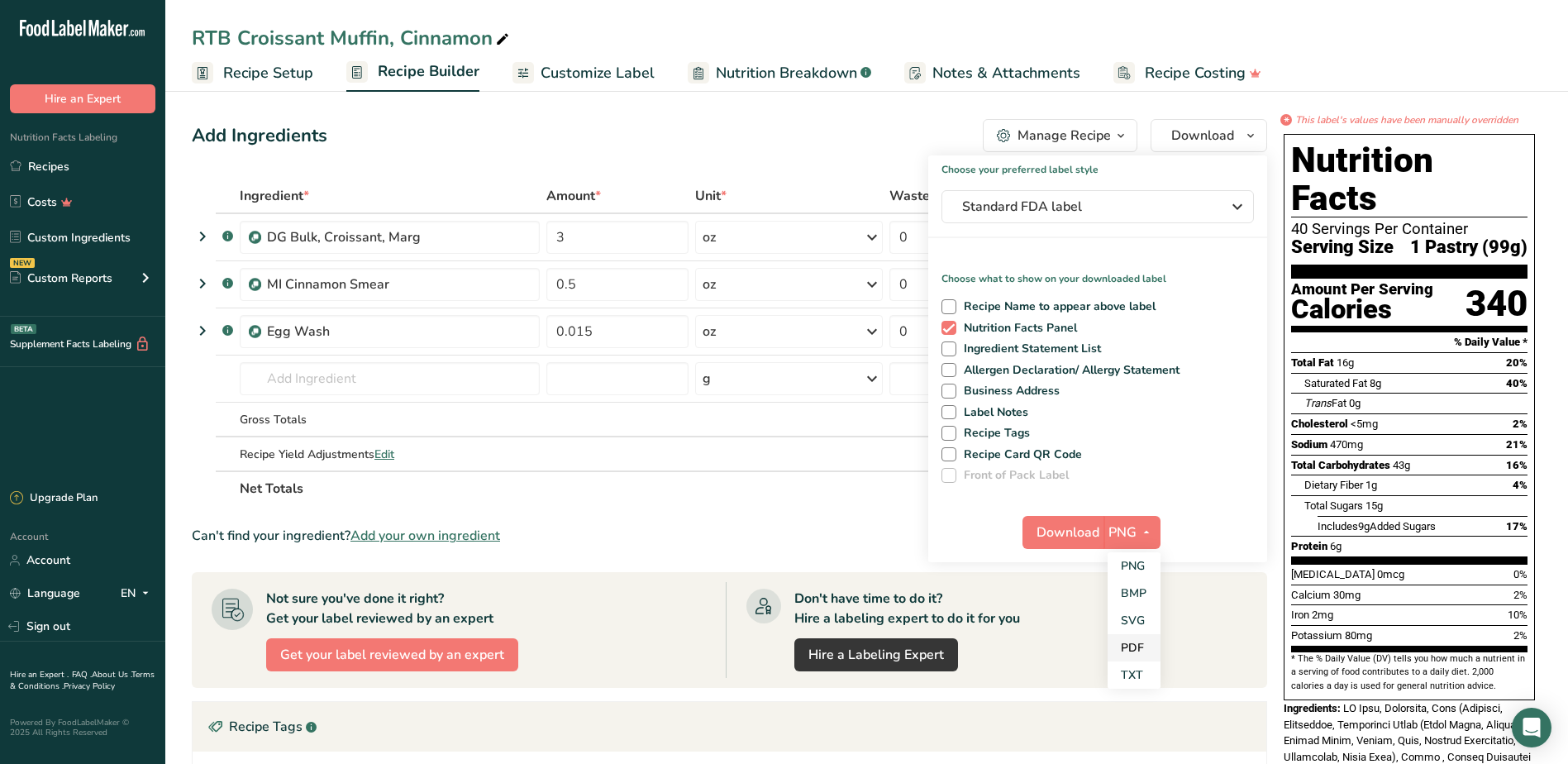
click at [1143, 646] on link "PDF" at bounding box center [1134, 647] width 53 height 27
click at [1076, 531] on span "Download" at bounding box center [1069, 532] width 63 height 20
click at [1144, 531] on icon "button" at bounding box center [1145, 532] width 13 height 21
click at [1128, 588] on link "BMP" at bounding box center [1132, 592] width 53 height 27
click at [1079, 531] on span "Download" at bounding box center [1067, 532] width 63 height 20
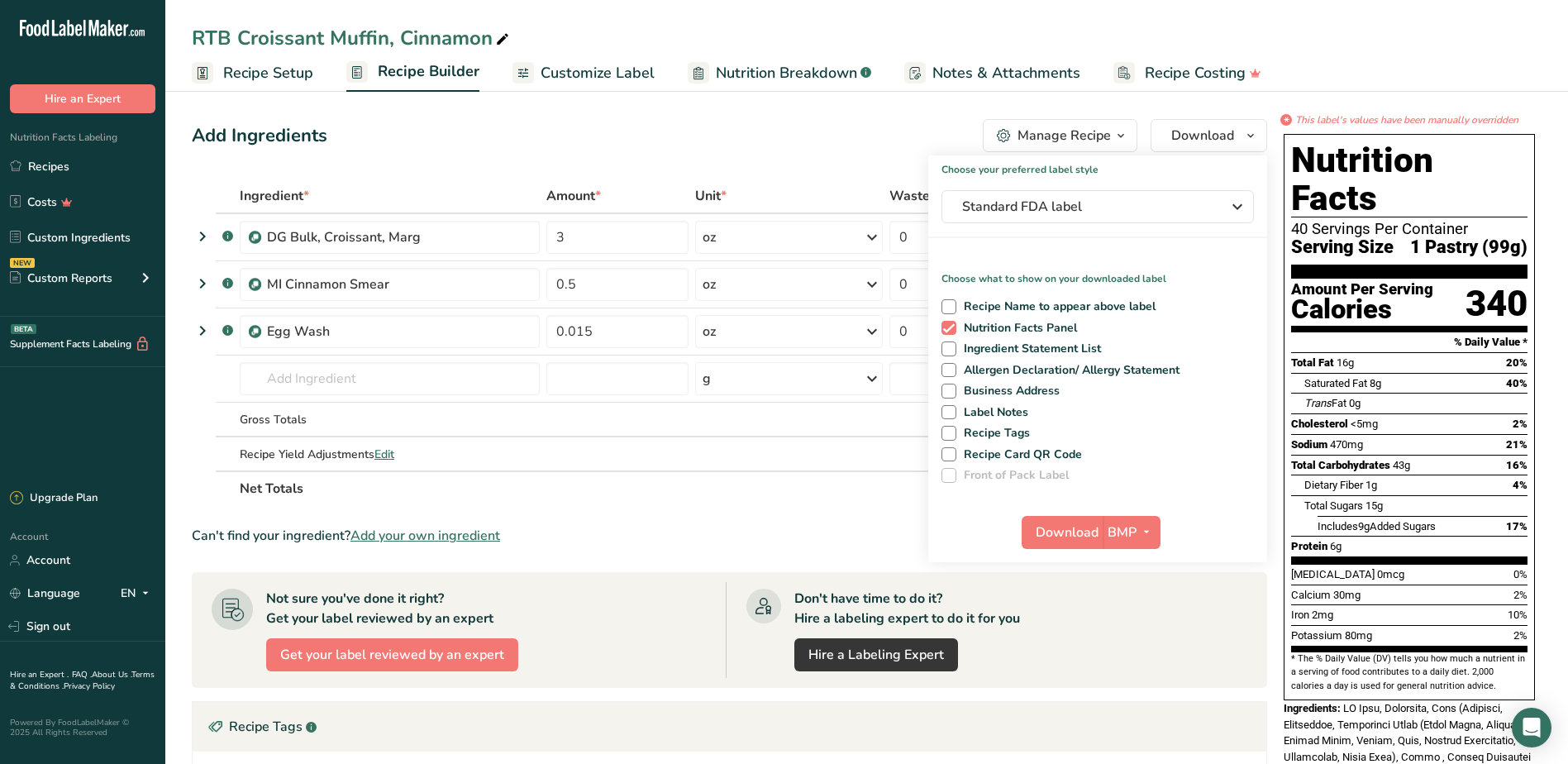
click at [285, 78] on span "Recipe Setup" at bounding box center [269, 74] width 91 height 23
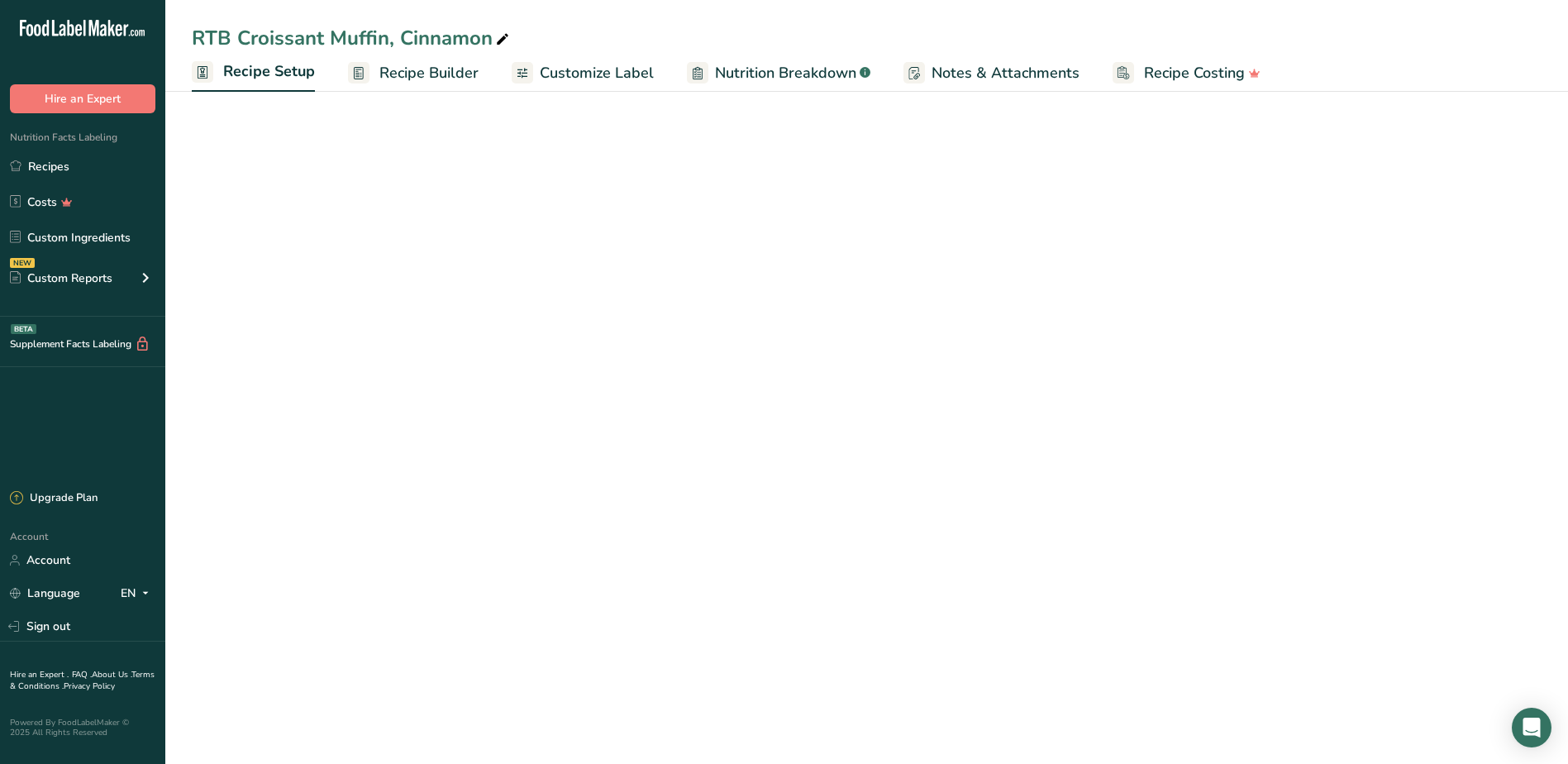
select select "5"
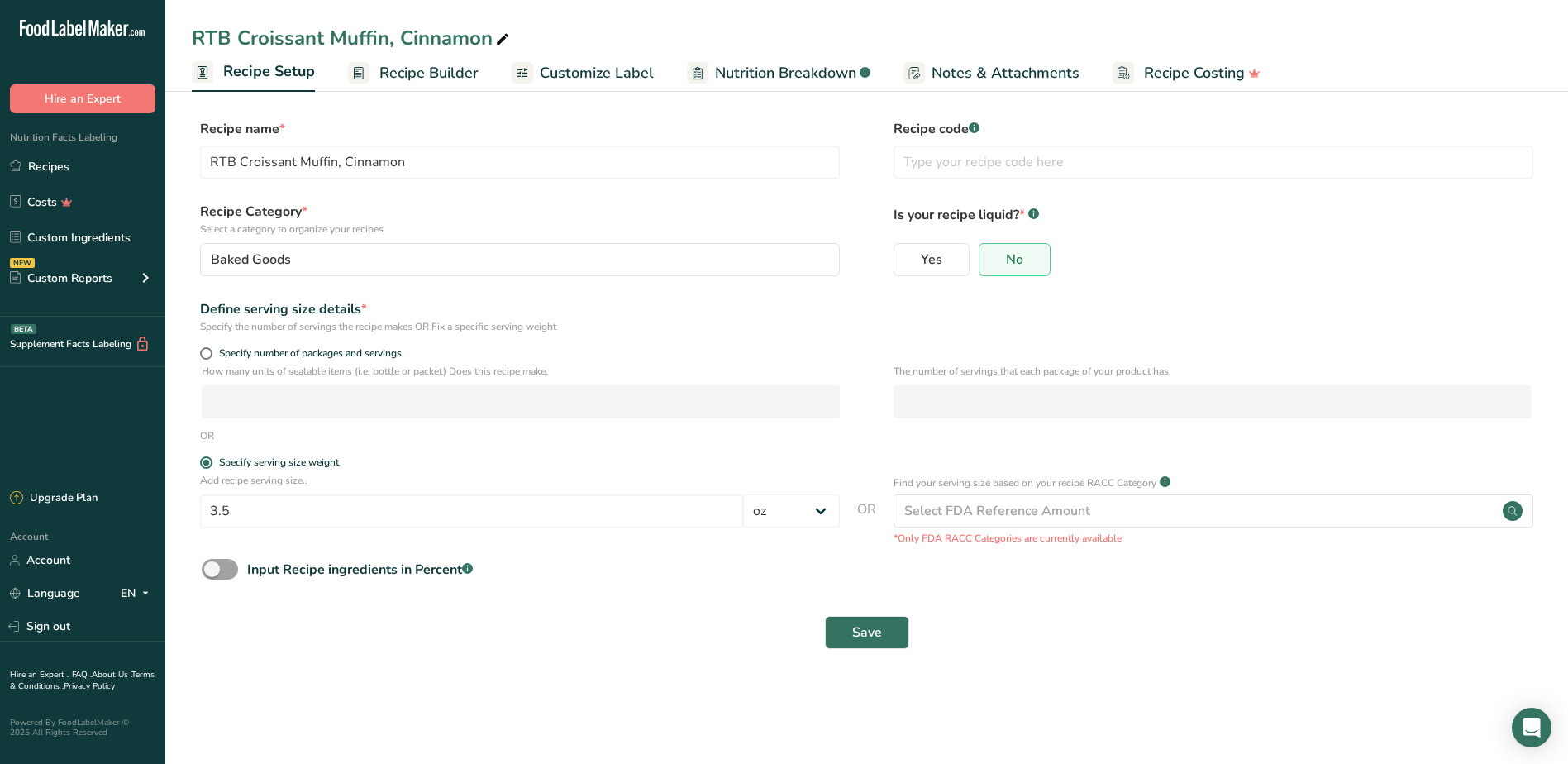
click at [561, 79] on span "Customize Label" at bounding box center [596, 74] width 114 height 23
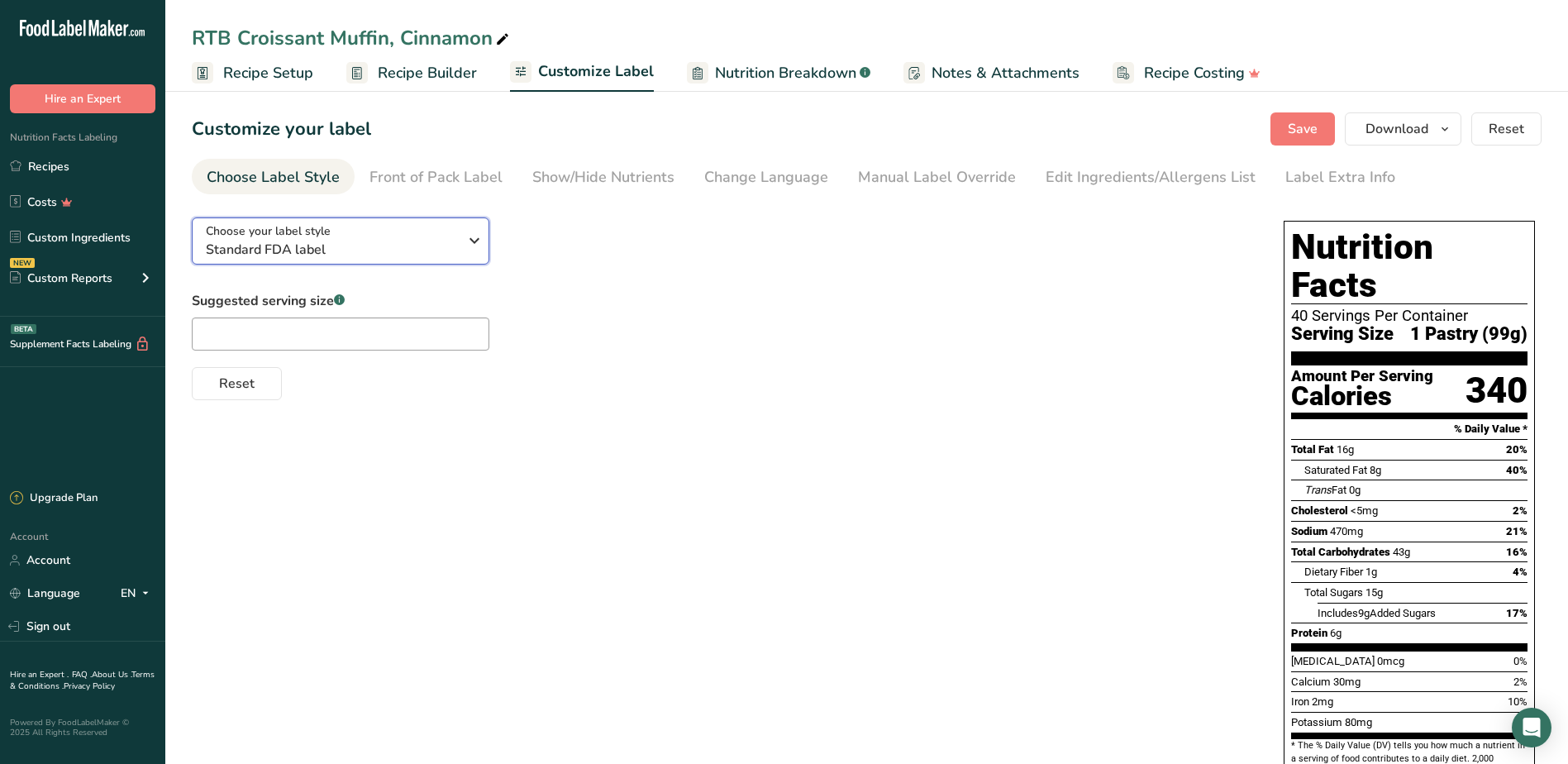
click at [475, 241] on icon "button" at bounding box center [474, 241] width 20 height 30
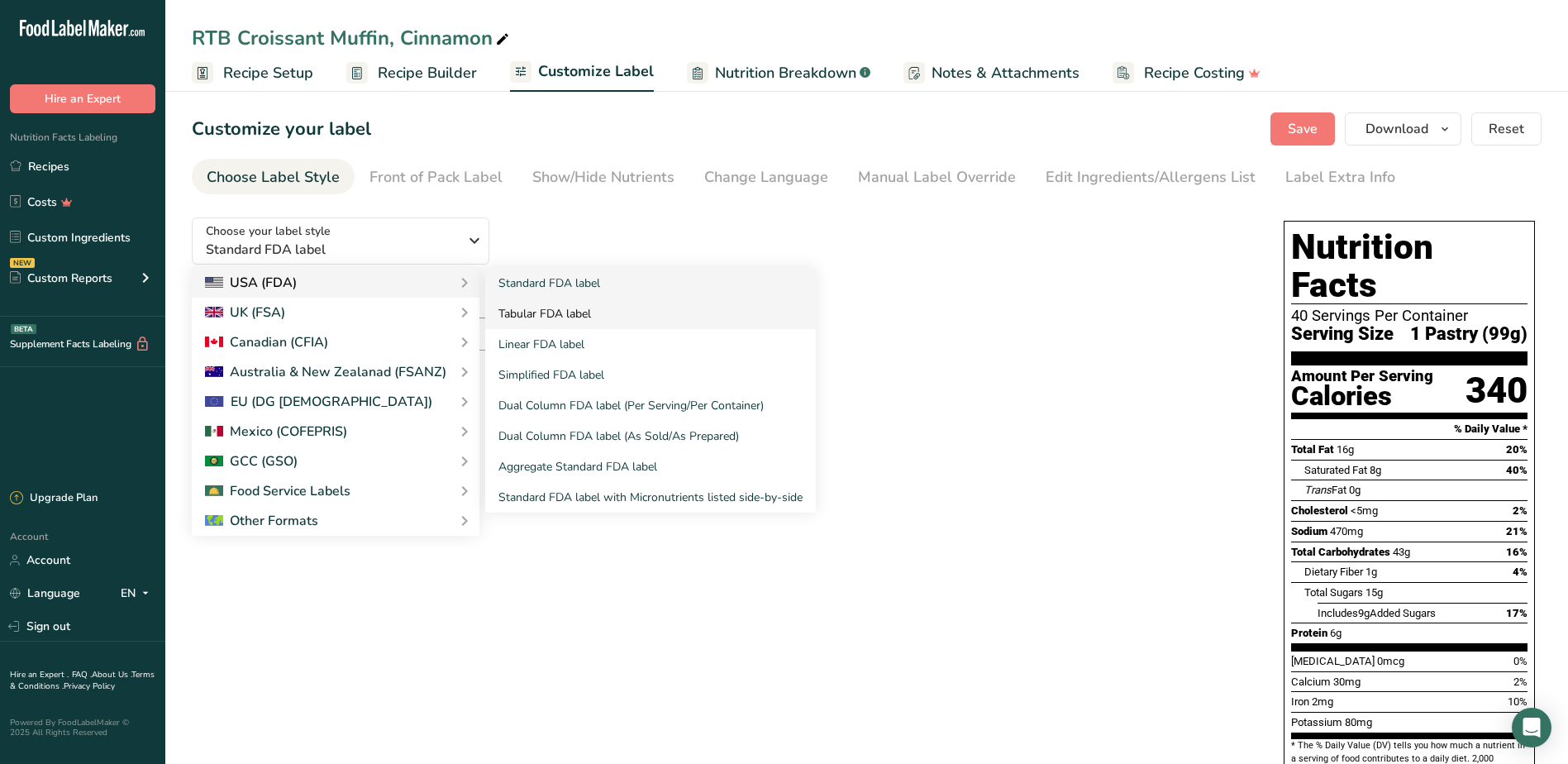
click at [525, 311] on link "Tabular FDA label" at bounding box center [650, 313] width 331 height 30
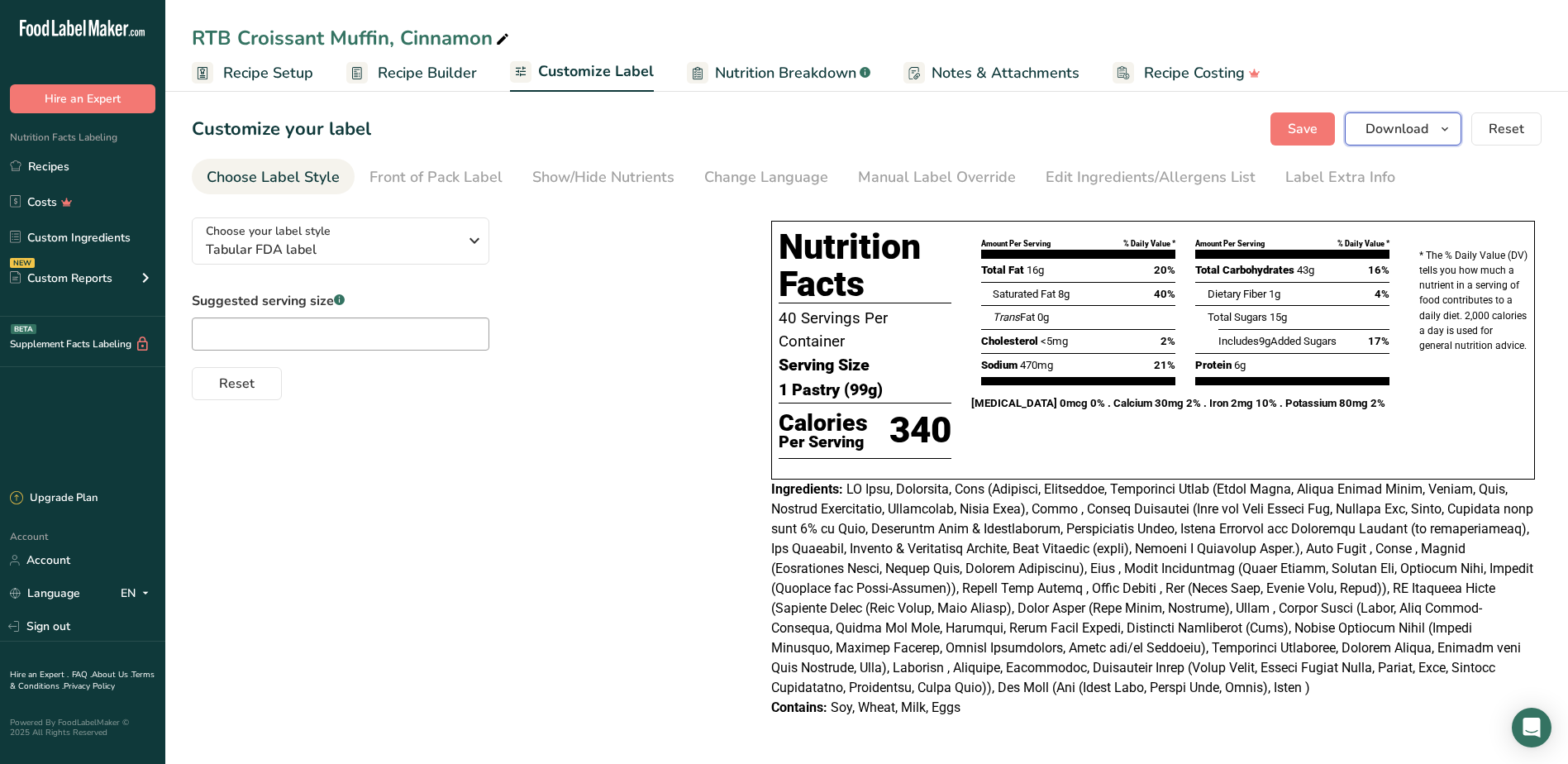
click at [1426, 133] on span "Download" at bounding box center [1397, 128] width 63 height 20
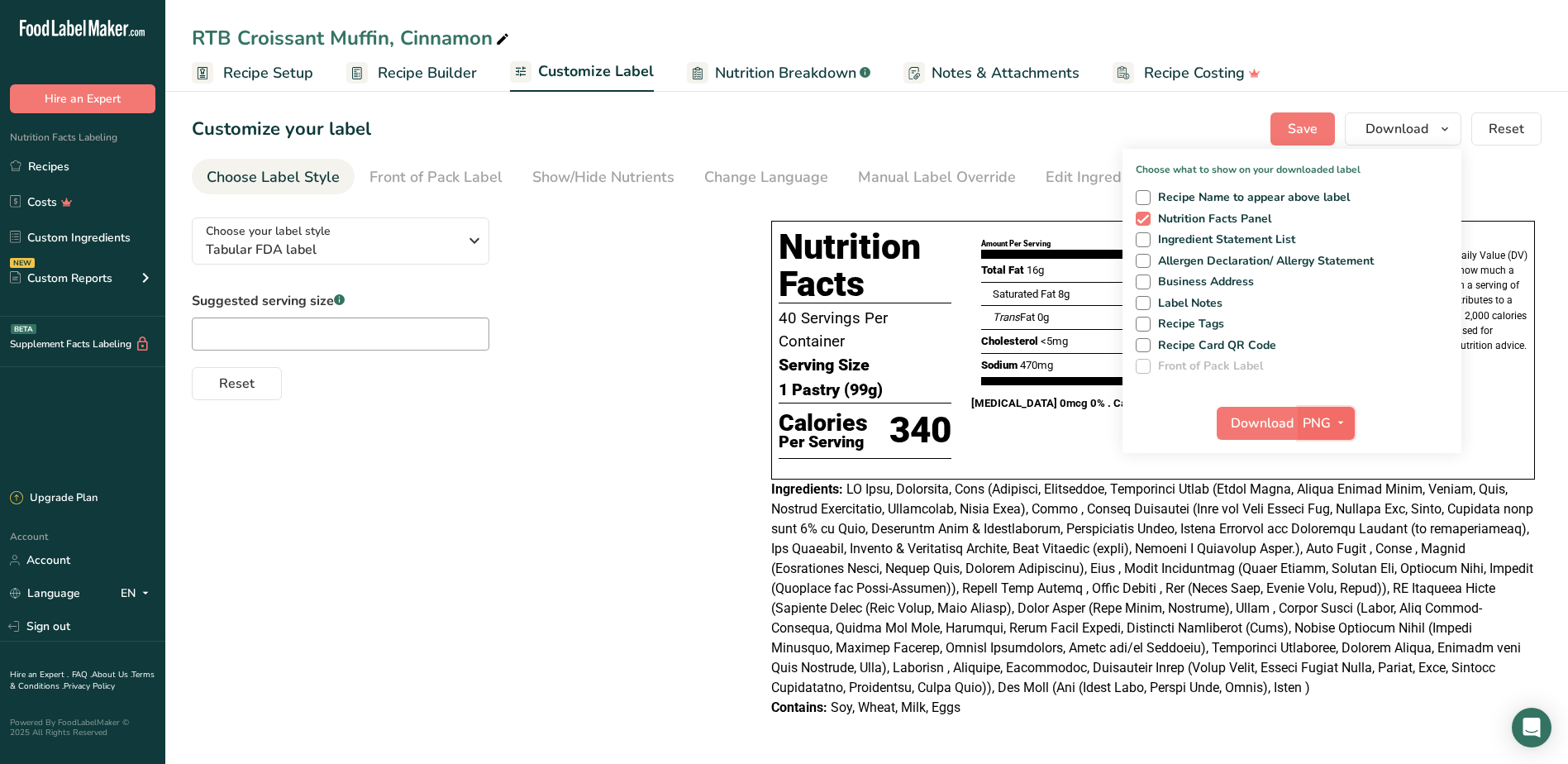
click at [1345, 418] on icon "button" at bounding box center [1341, 423] width 13 height 21
click at [1337, 487] on link "BMP" at bounding box center [1328, 484] width 53 height 27
click at [1263, 423] on span "Download" at bounding box center [1261, 423] width 63 height 20
click at [328, 181] on div "Choose Label Style" at bounding box center [273, 177] width 133 height 23
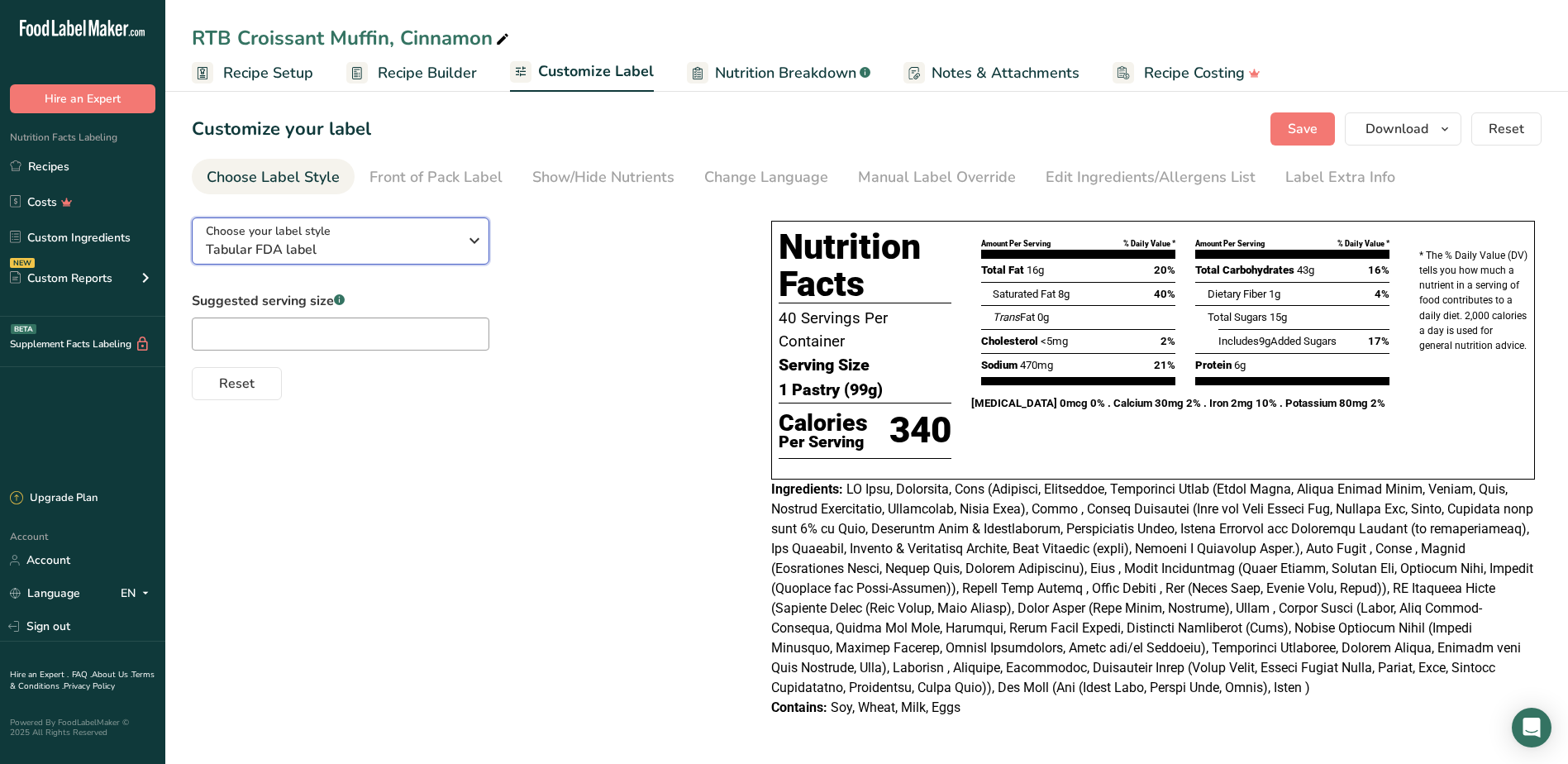
click at [477, 241] on icon "button" at bounding box center [474, 241] width 20 height 30
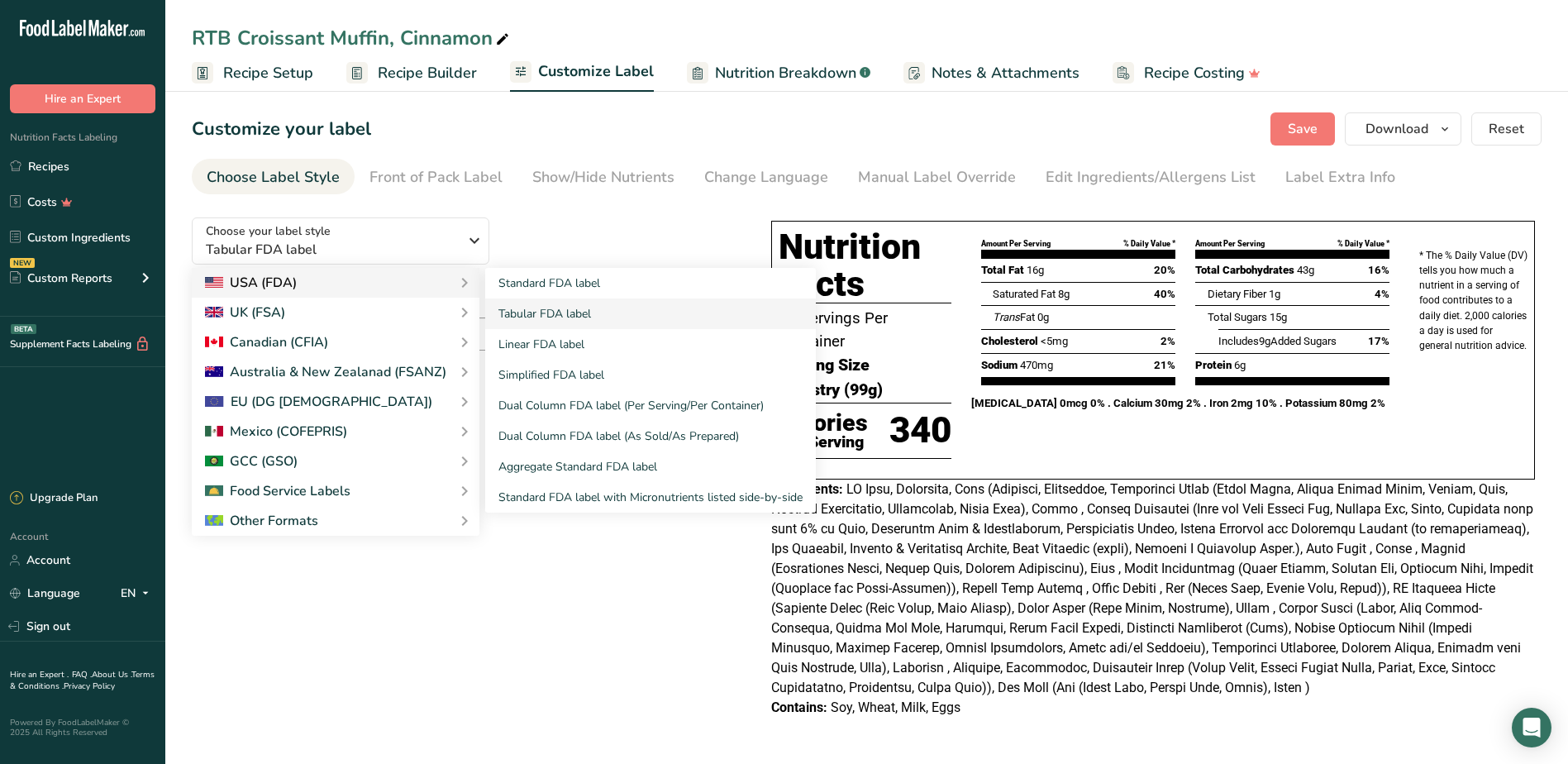
click at [430, 284] on div "USA (FDA)" at bounding box center [335, 282] width 261 height 20
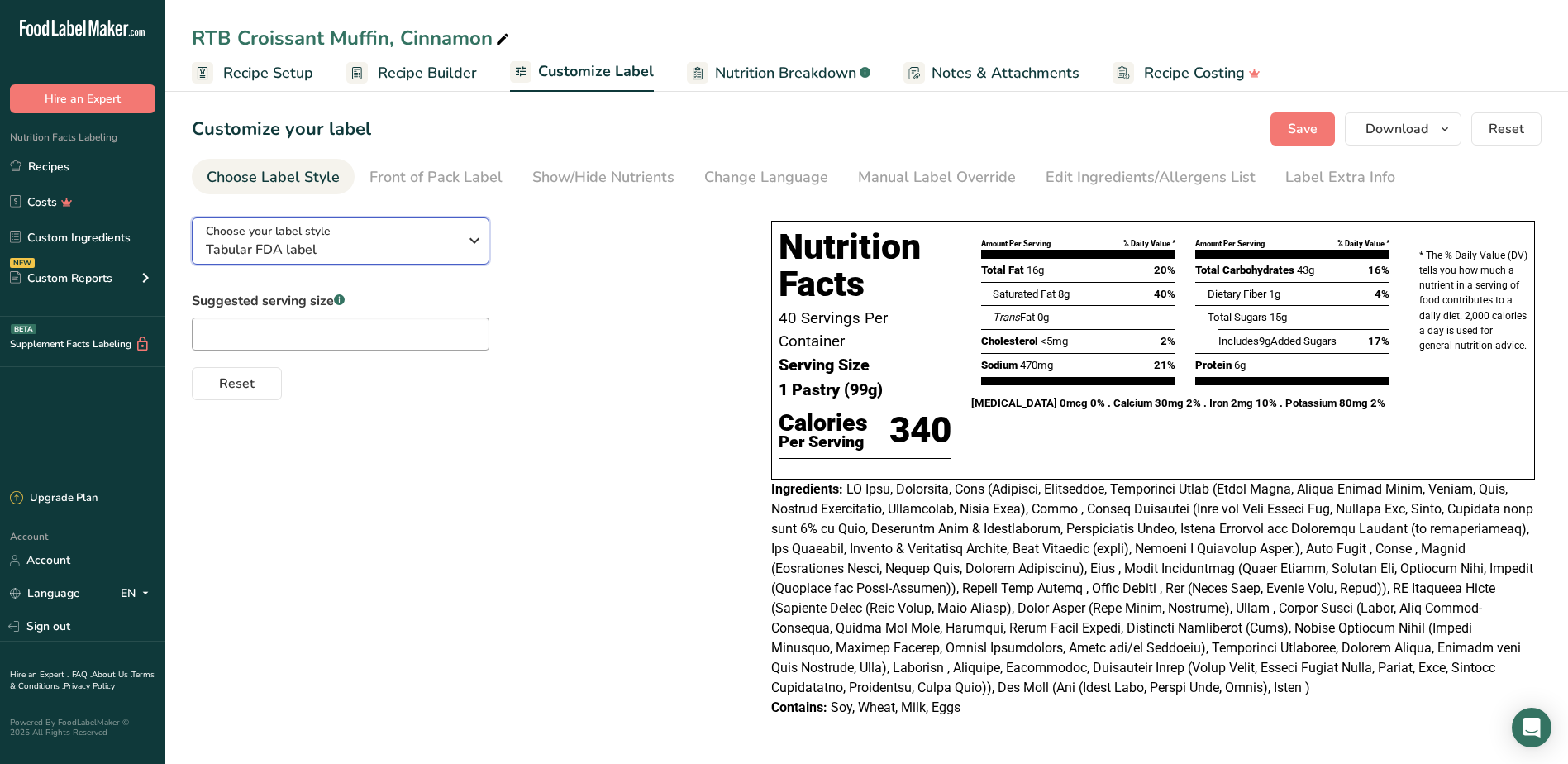
click at [474, 247] on icon "button" at bounding box center [474, 241] width 20 height 30
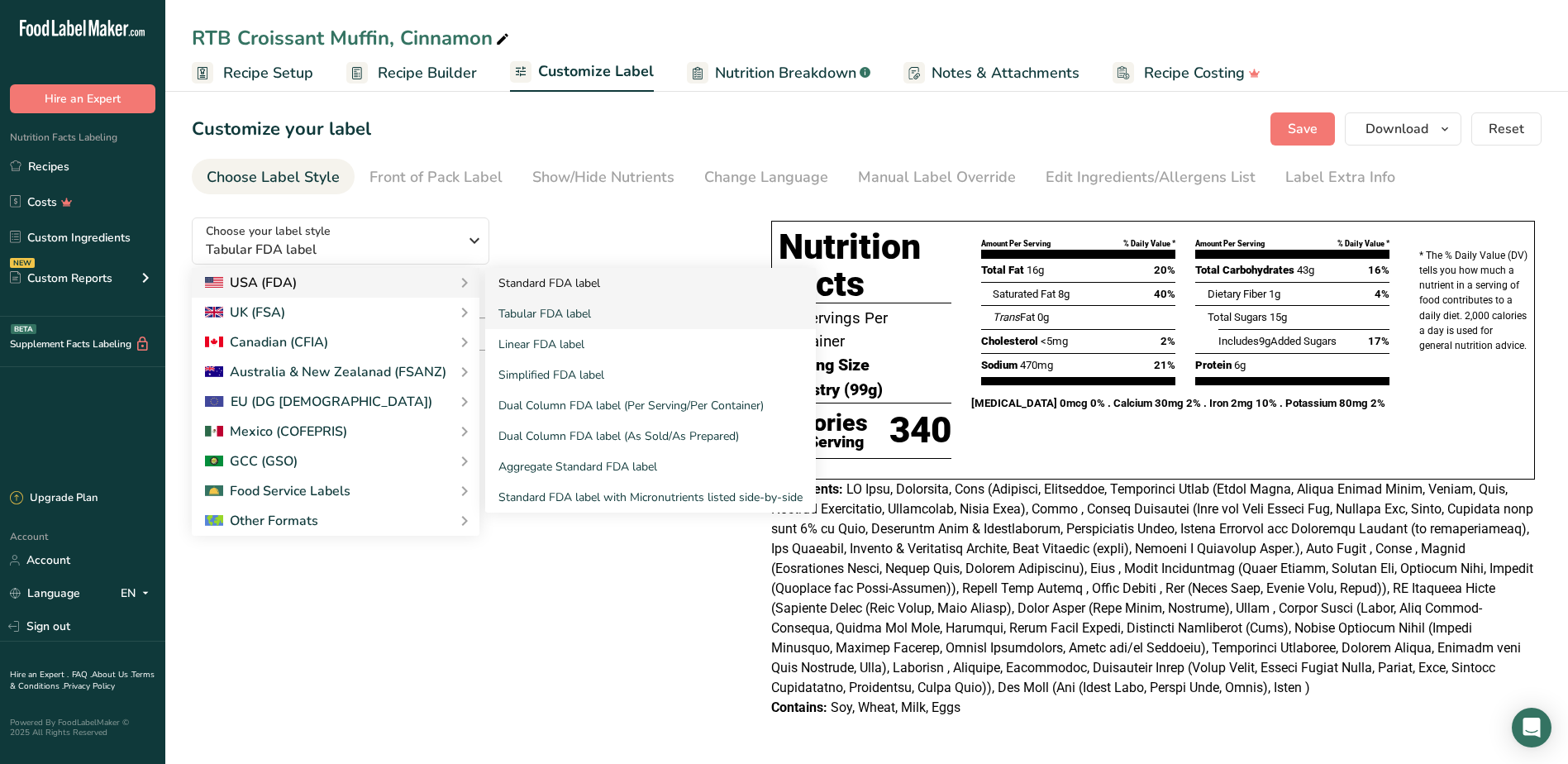
click at [525, 275] on link "Standard FDA label" at bounding box center [650, 283] width 331 height 30
click at [528, 282] on link "Standard FDA label" at bounding box center [650, 283] width 331 height 30
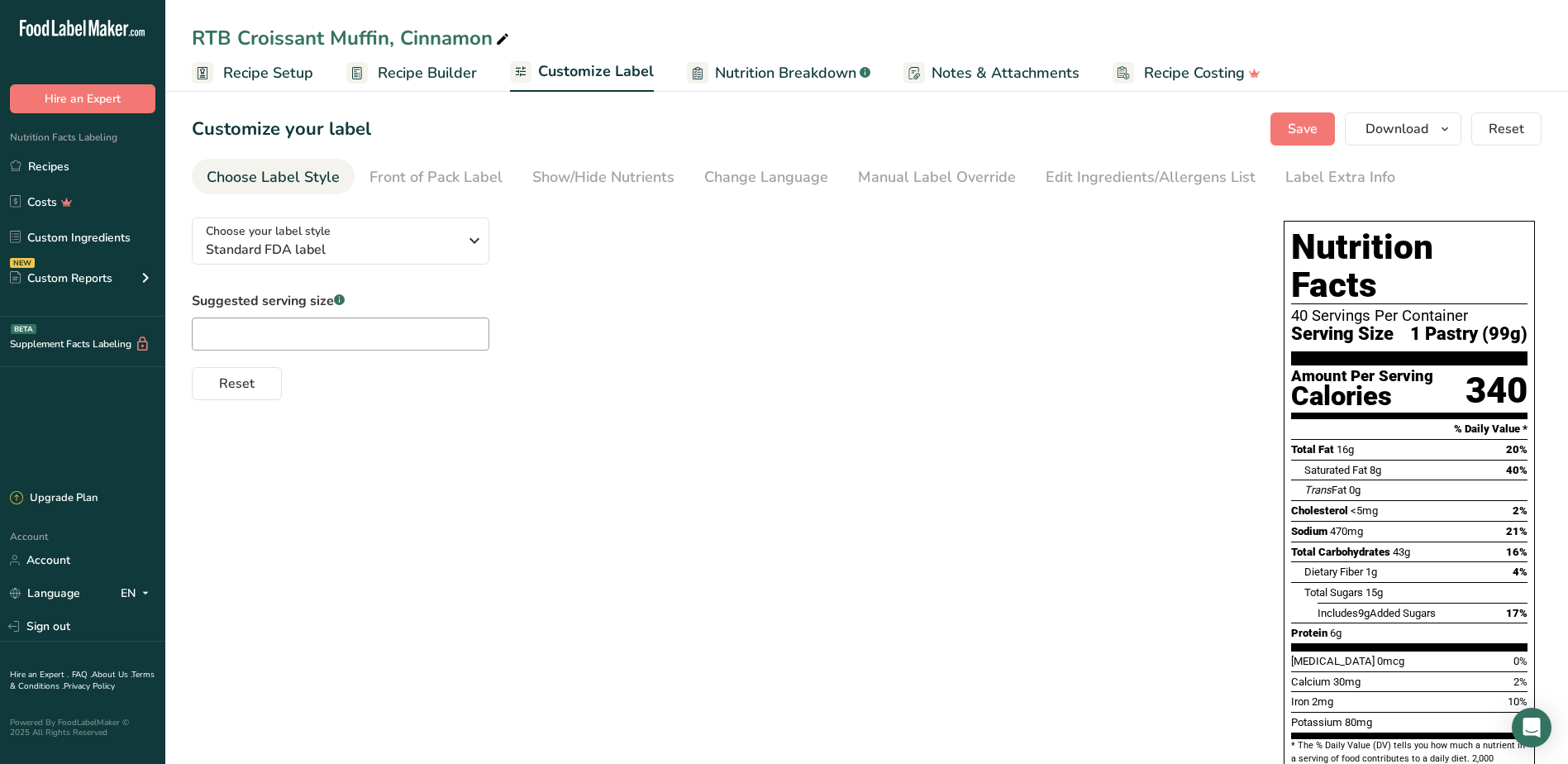
click at [570, 277] on div "Choose your label style Standard FDA label USA (FDA) Standard FDA label Tabular…" at bounding box center [721, 302] width 1059 height 196
click at [508, 130] on div "Customize your label Save Download Choose what to show on your downloaded label…" at bounding box center [866, 128] width 1350 height 33
drag, startPoint x: 1292, startPoint y: 126, endPoint x: 1080, endPoint y: 136, distance: 212.2
click at [1292, 126] on span "Save" at bounding box center [1303, 128] width 30 height 20
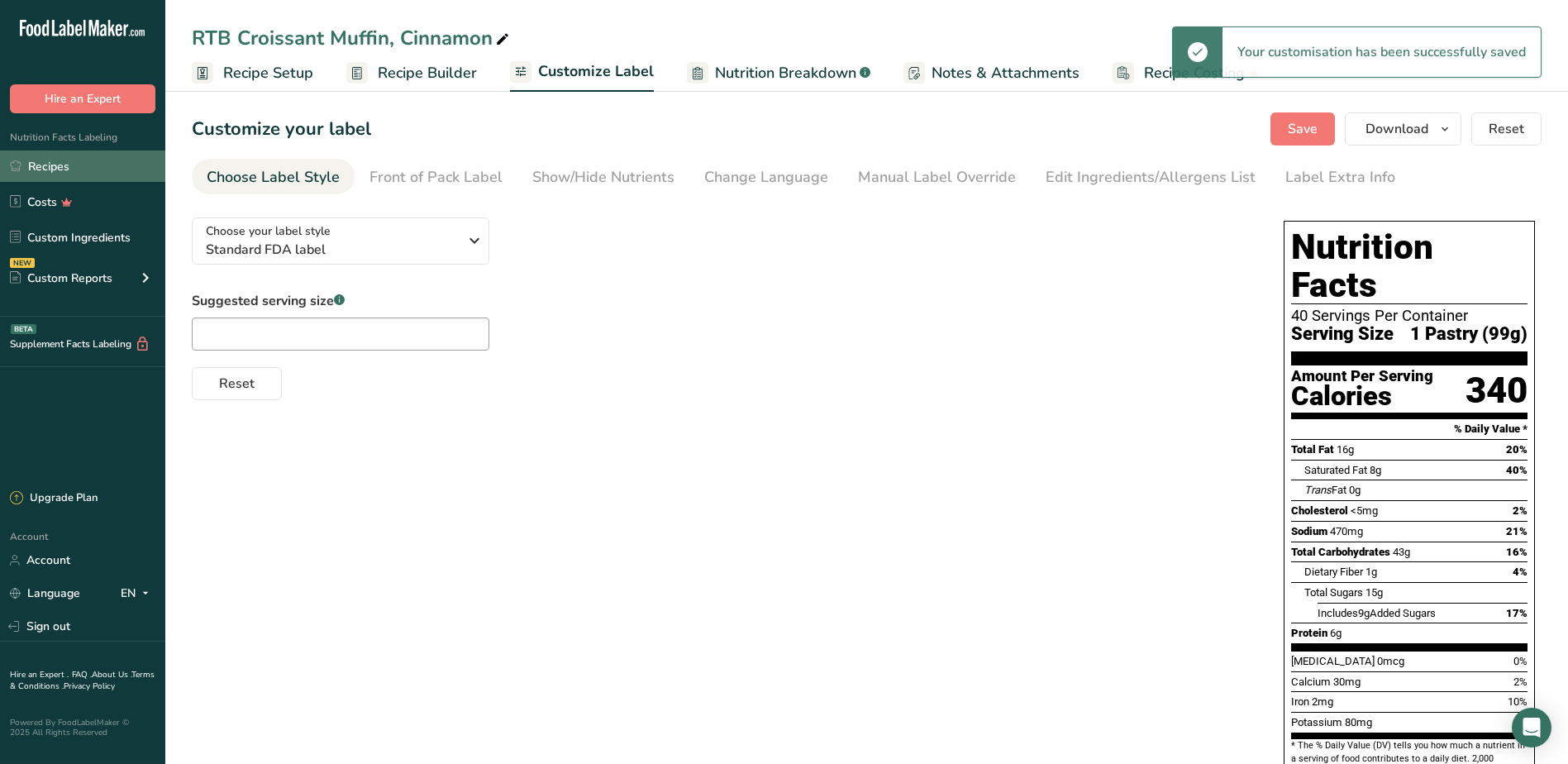
click at [87, 173] on link "Recipes" at bounding box center [82, 165] width 165 height 31
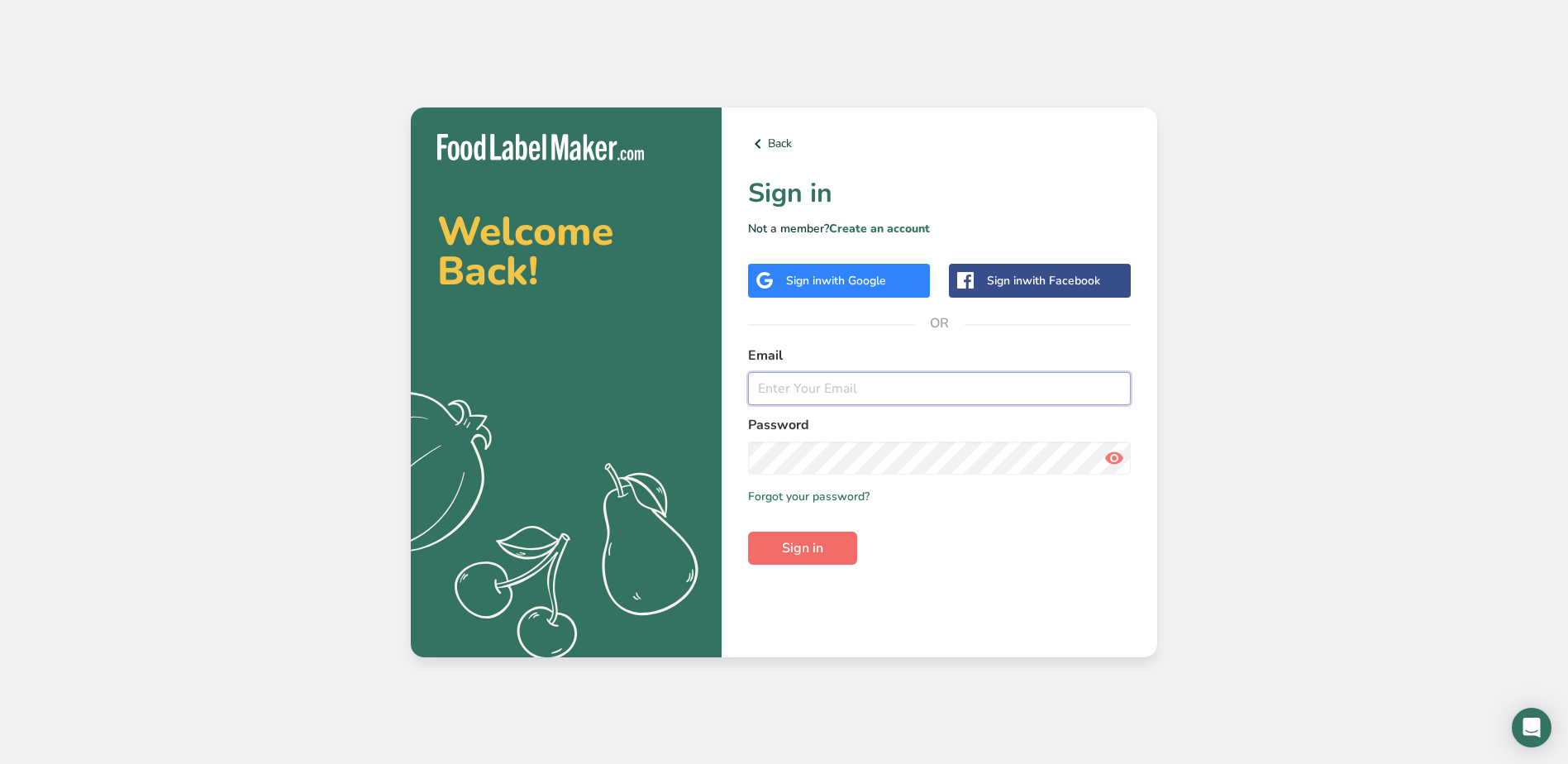
type input "[EMAIL_ADDRESS][DOMAIN_NAME]"
click at [809, 549] on span "Sign in" at bounding box center [803, 547] width 42 height 20
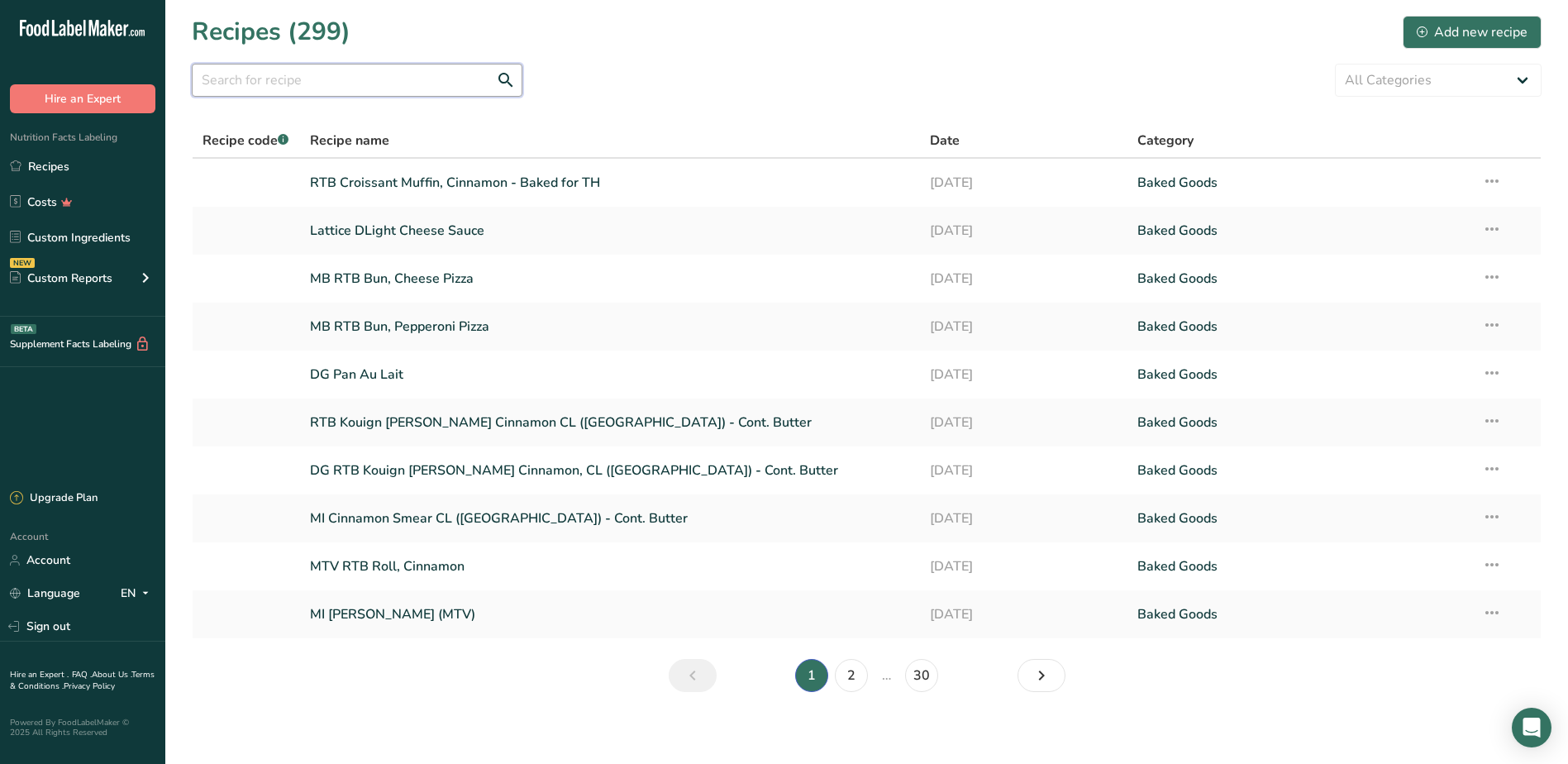
click at [320, 76] on input "text" at bounding box center [357, 79] width 331 height 33
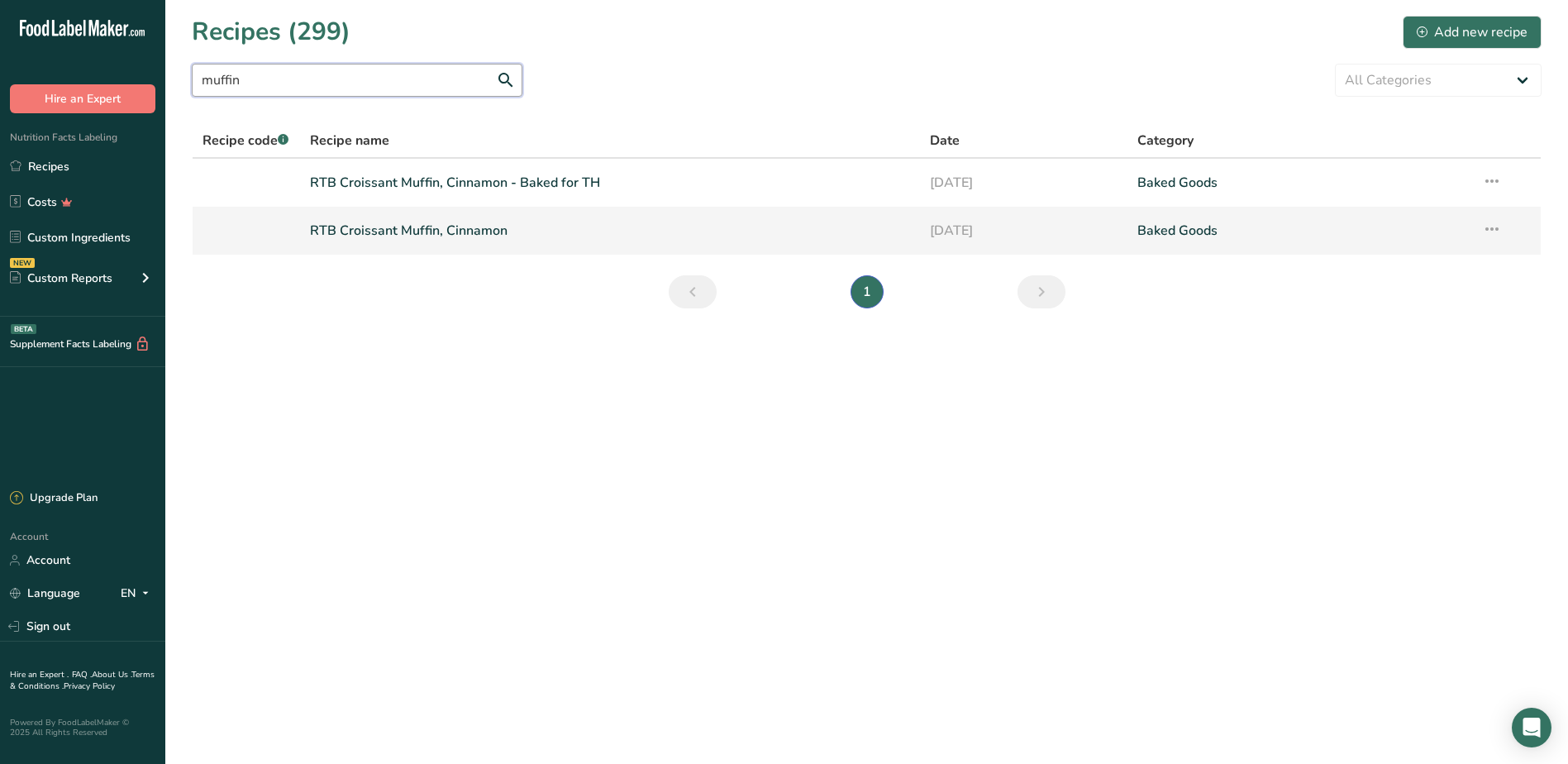
type input "muffin"
click at [371, 230] on link "RTB Croissant Muffin, Cinnamon" at bounding box center [610, 230] width 601 height 35
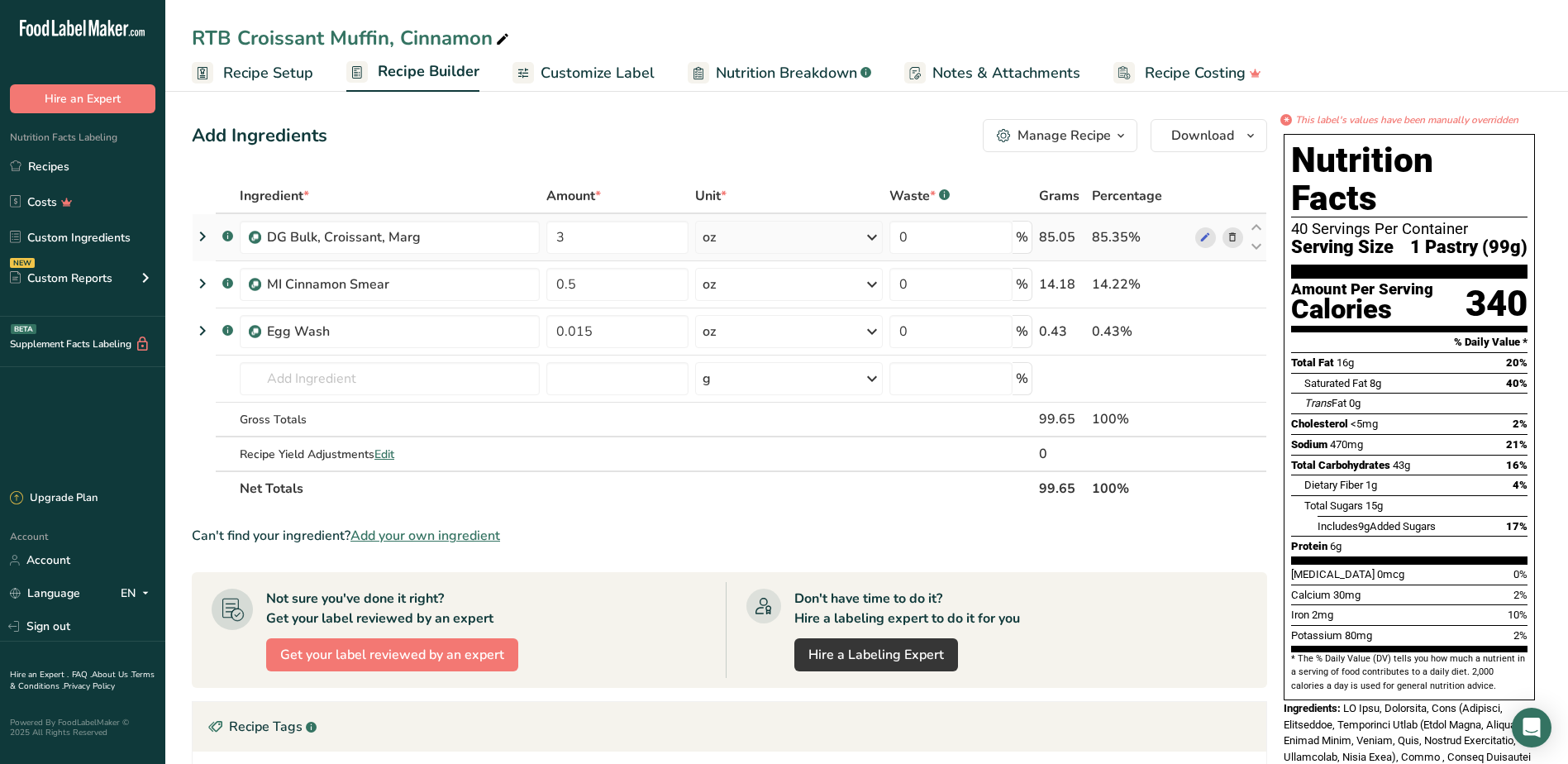
click at [200, 237] on icon at bounding box center [202, 237] width 20 height 30
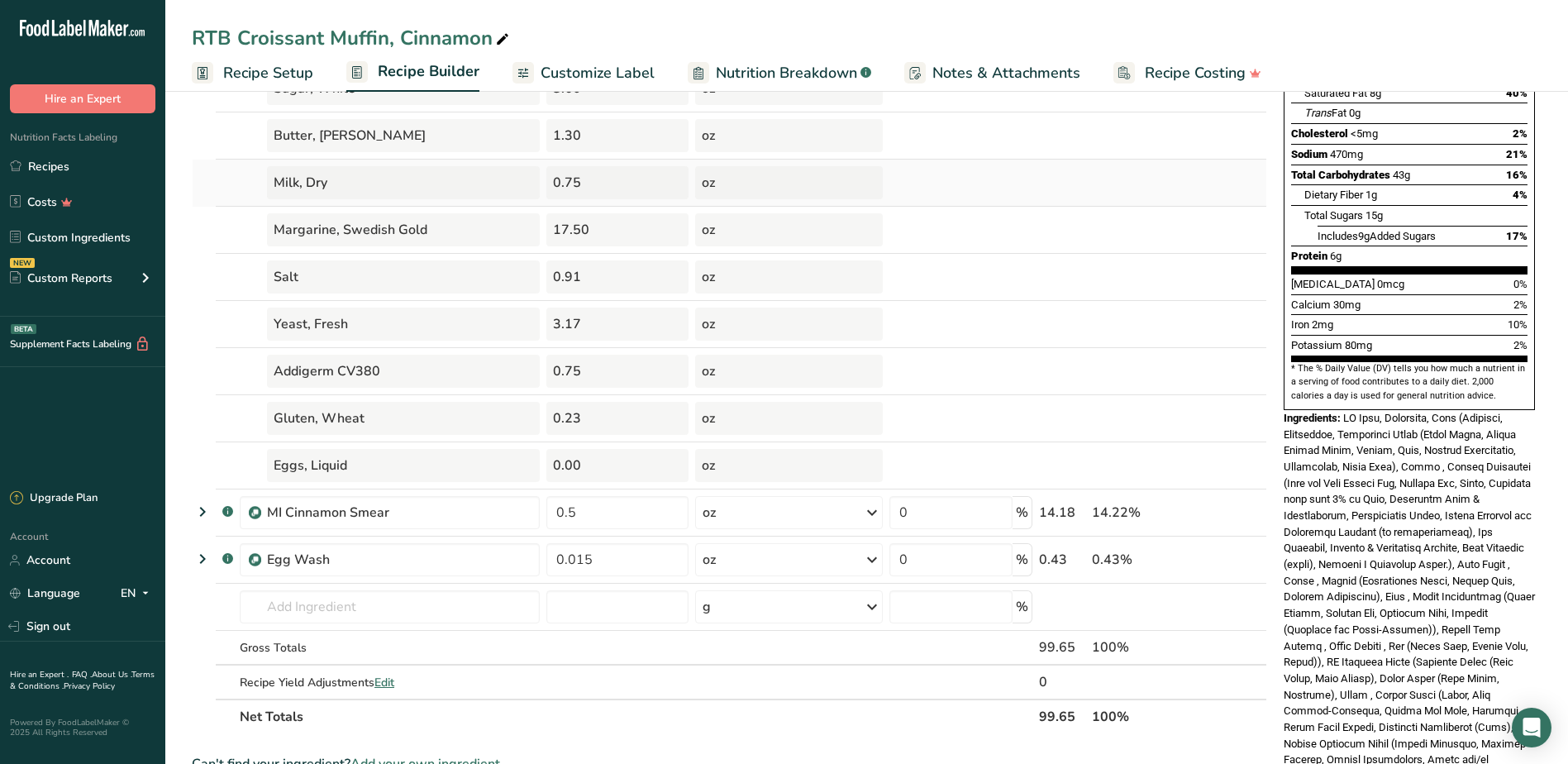
scroll to position [331, 0]
